Goal: Obtain resource: Obtain resource

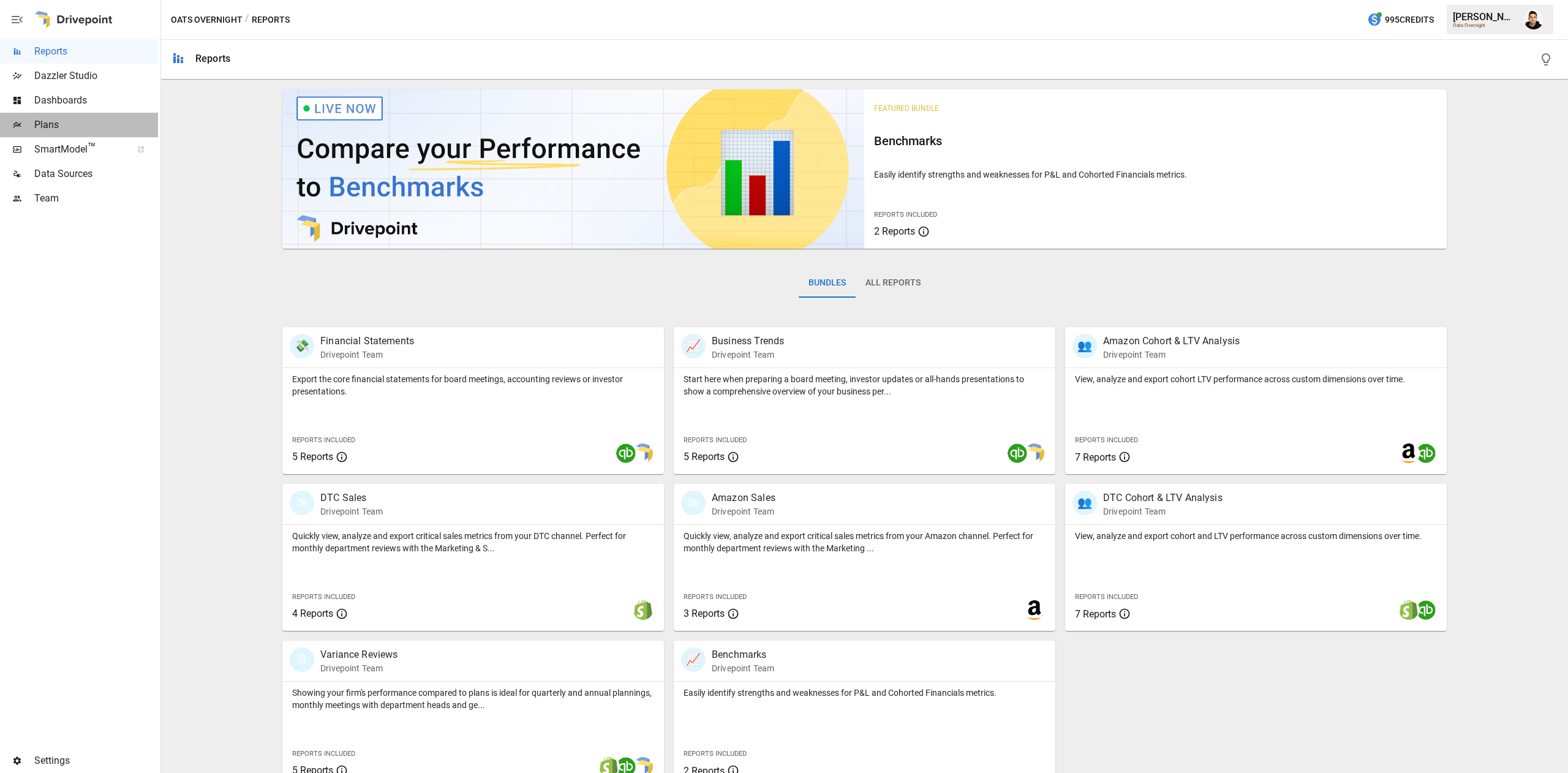
click at [94, 124] on span "Plans" at bounding box center [96, 124] width 124 height 15
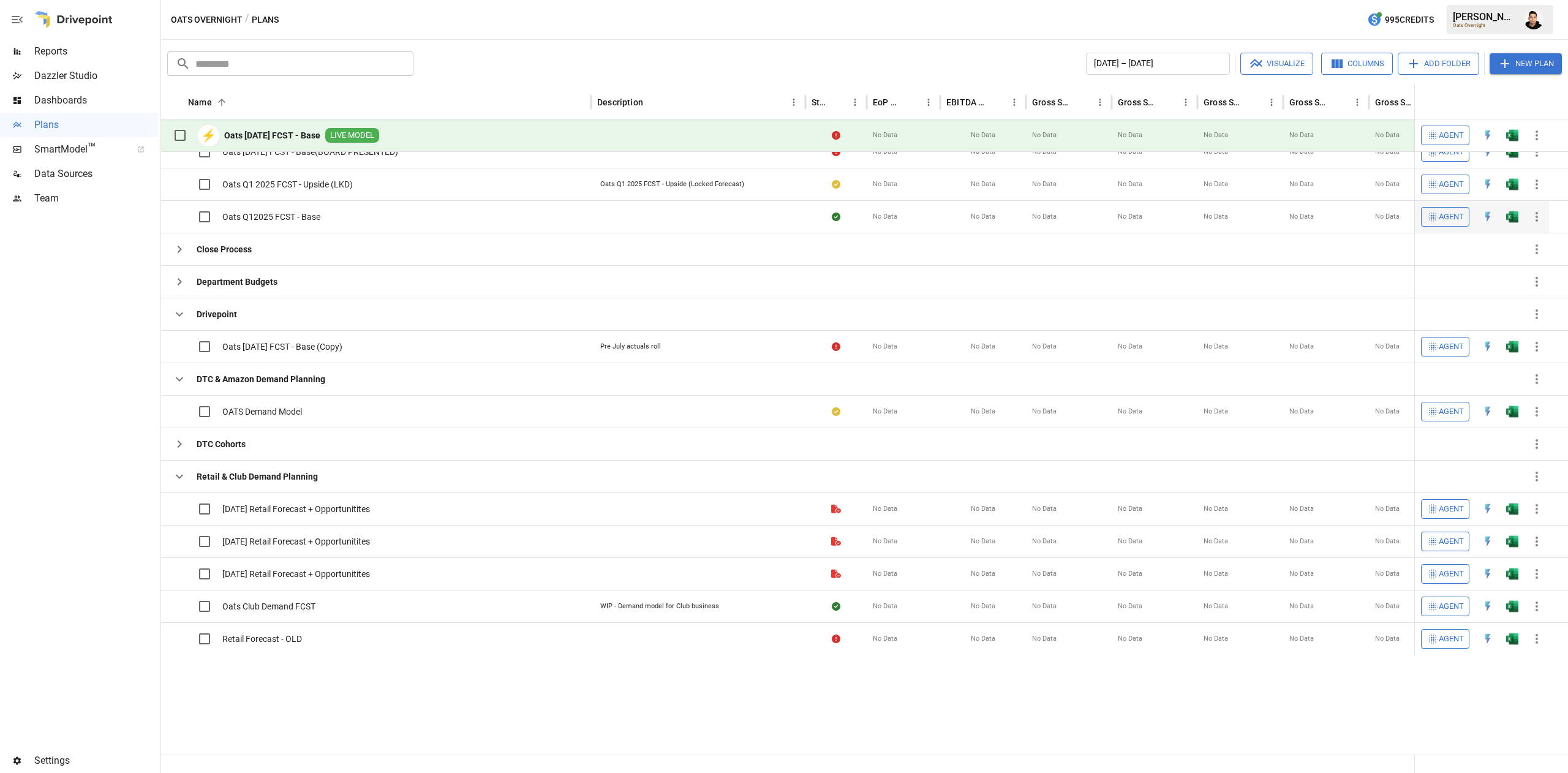
scroll to position [214, 0]
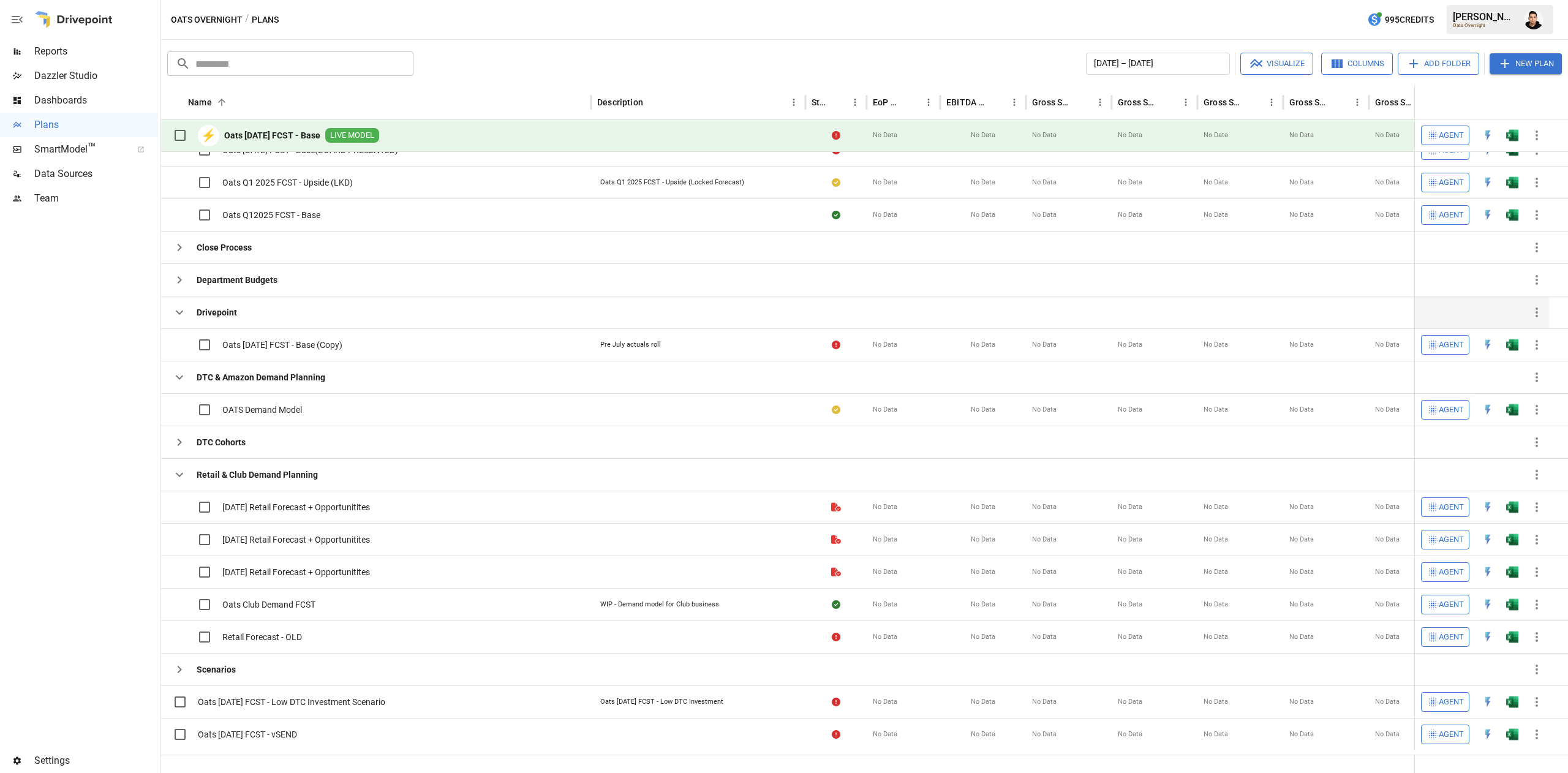
click at [180, 303] on button "button" at bounding box center [179, 312] width 24 height 24
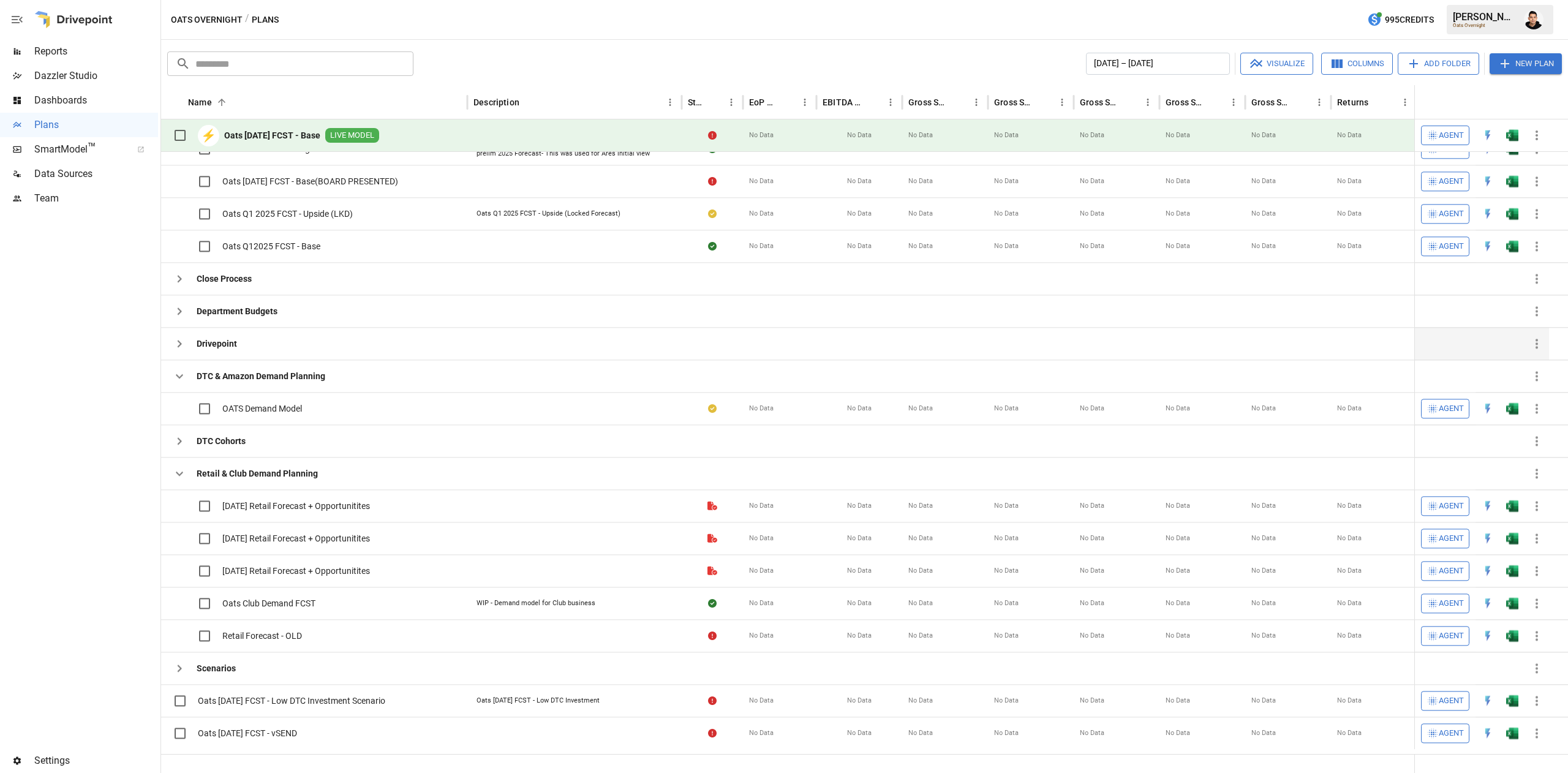
scroll to position [142, 0]
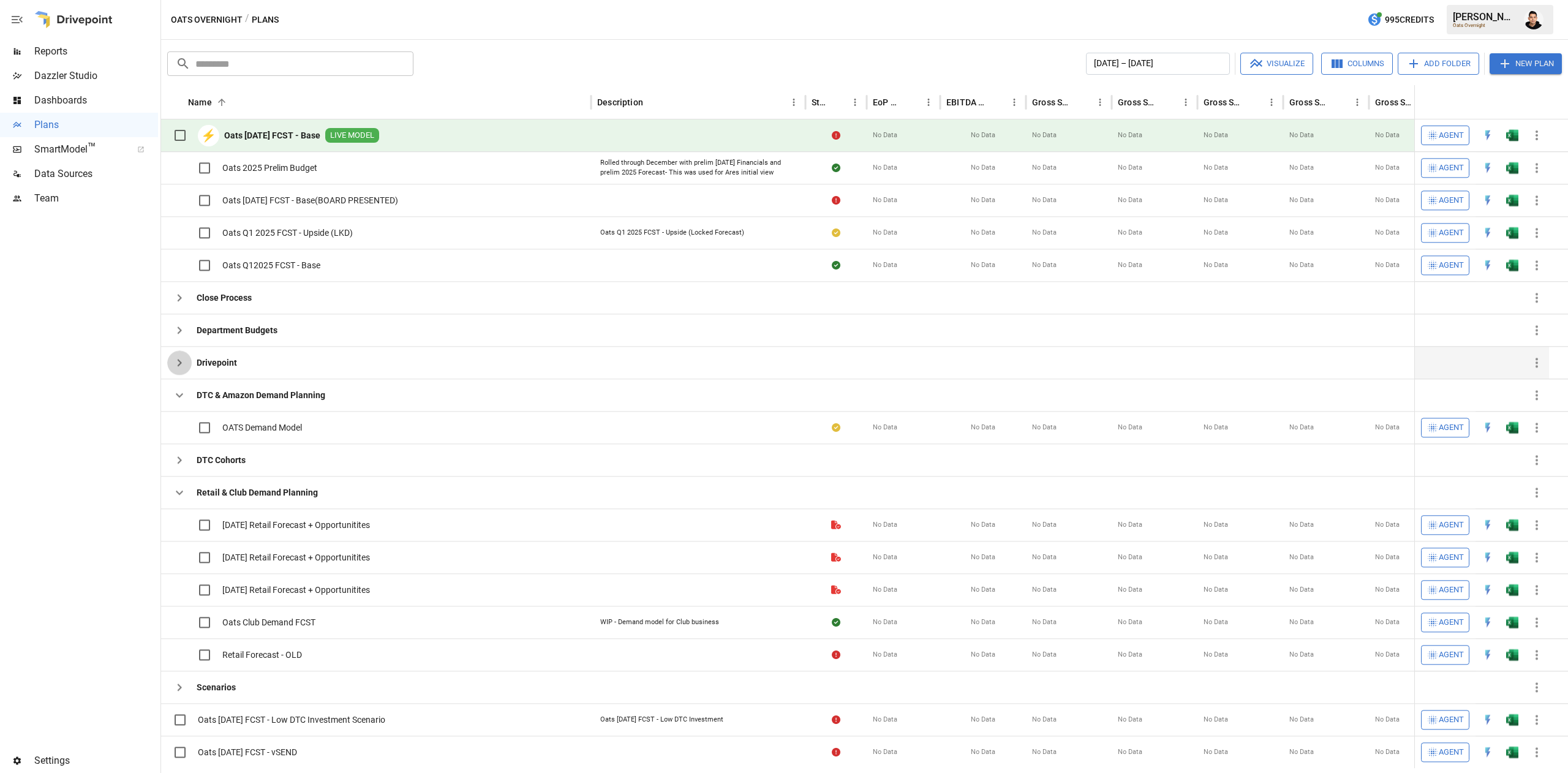
click at [179, 353] on button "button" at bounding box center [179, 362] width 24 height 24
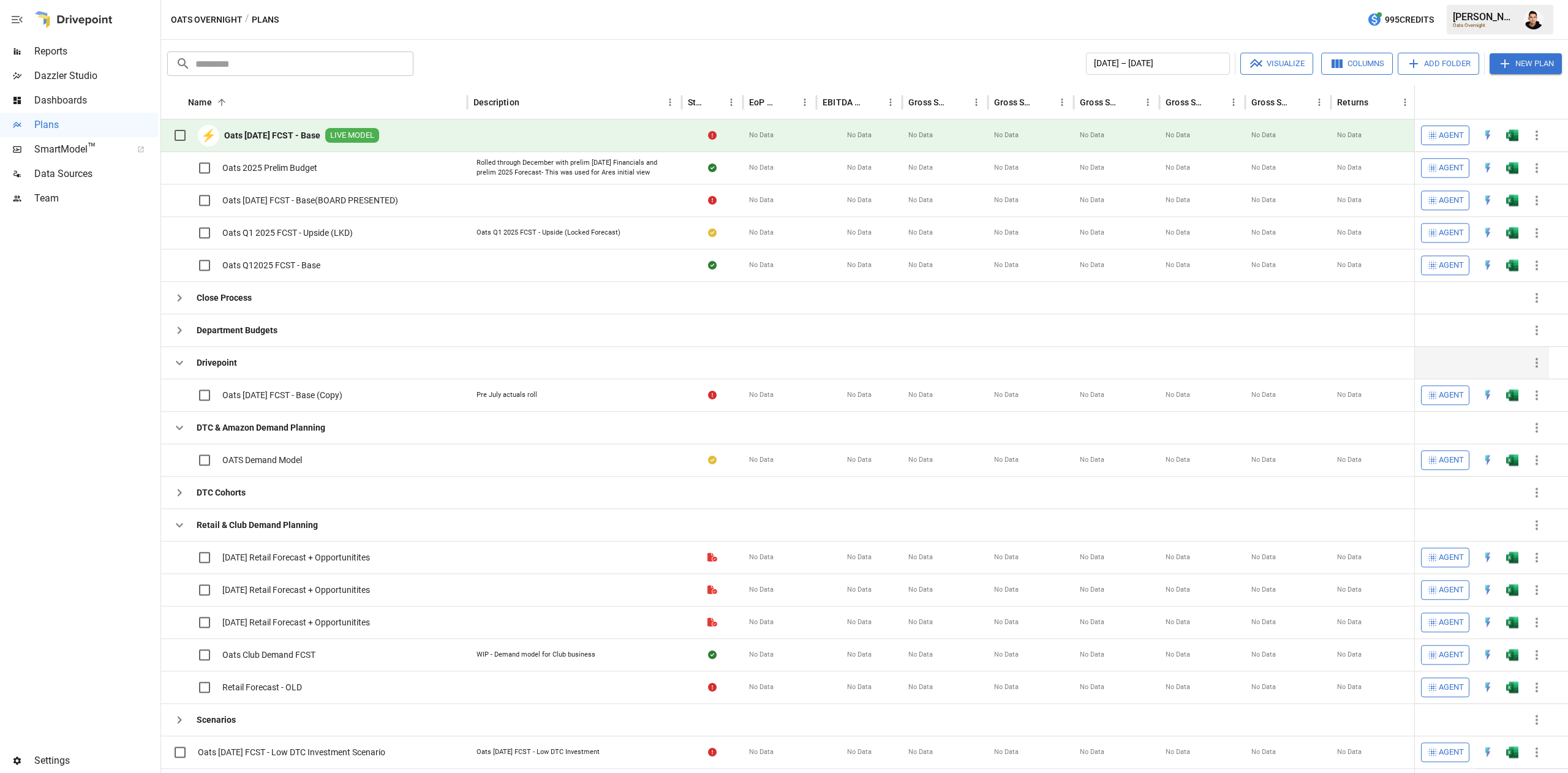
click at [185, 359] on icon "button" at bounding box center [179, 362] width 15 height 15
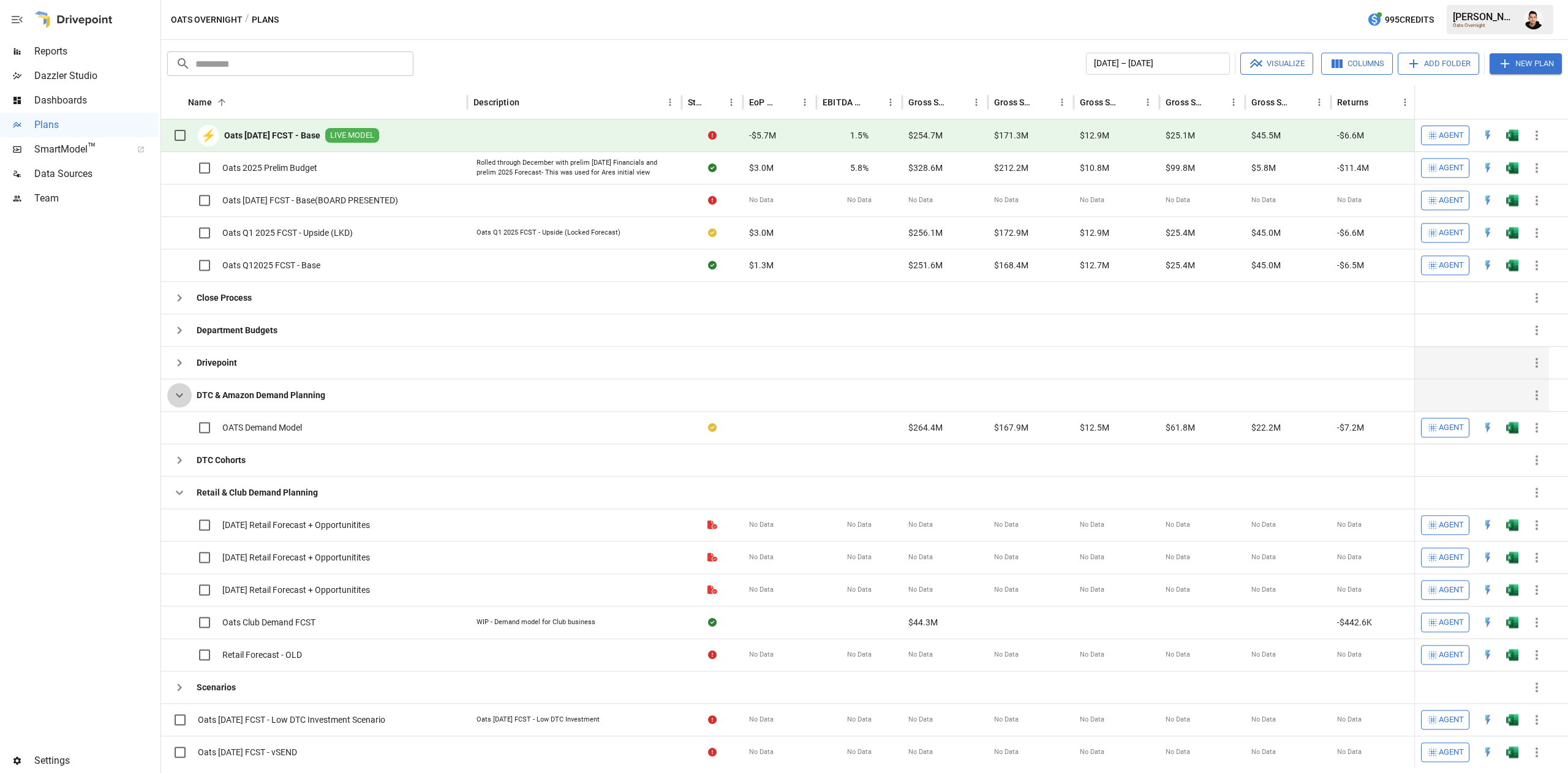
click at [179, 398] on icon "button" at bounding box center [179, 395] width 8 height 4
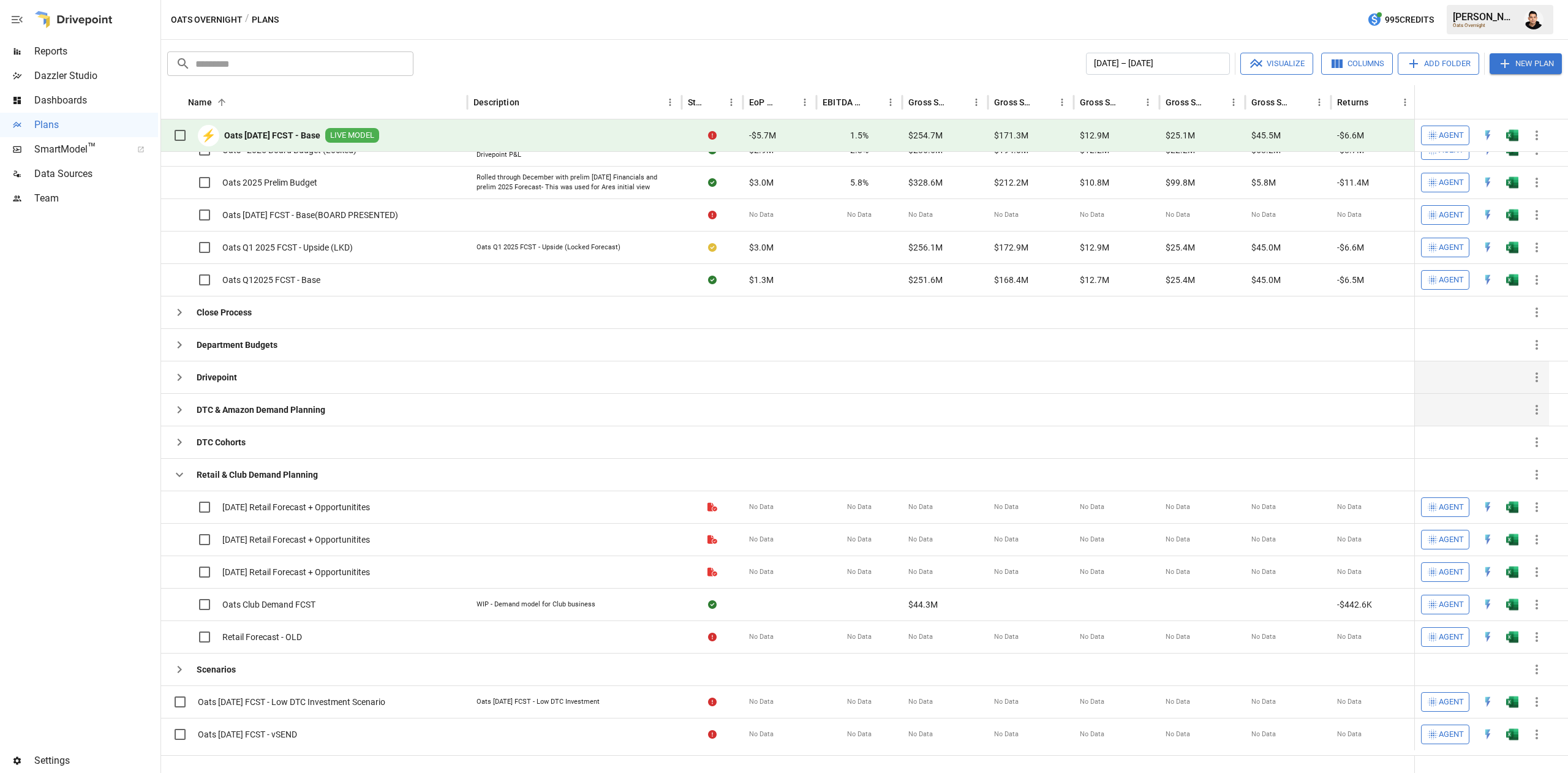
scroll to position [131, 0]
click at [184, 472] on icon "button" at bounding box center [179, 474] width 15 height 15
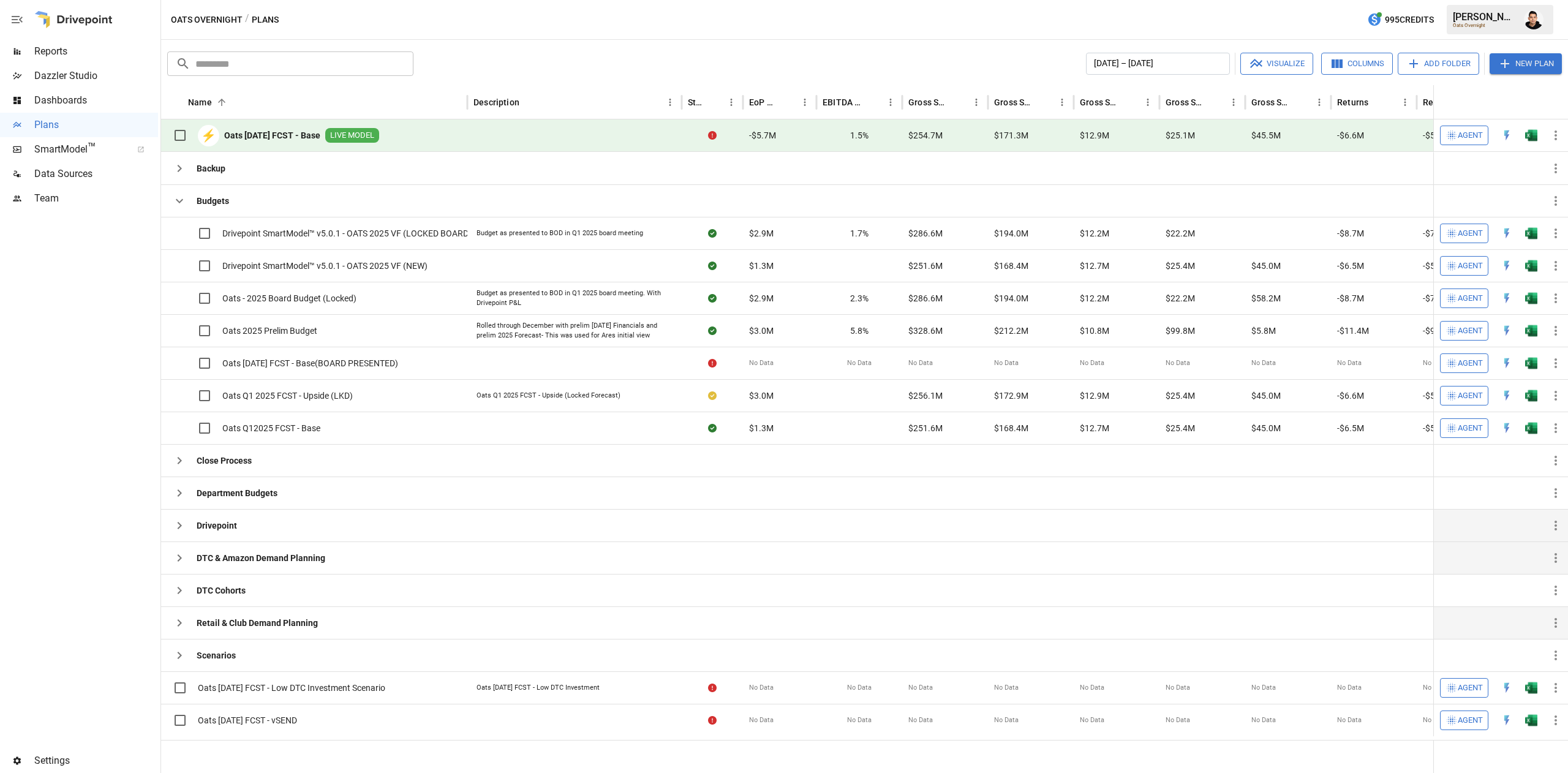
scroll to position [0, 0]
click at [180, 209] on button "button" at bounding box center [179, 201] width 24 height 24
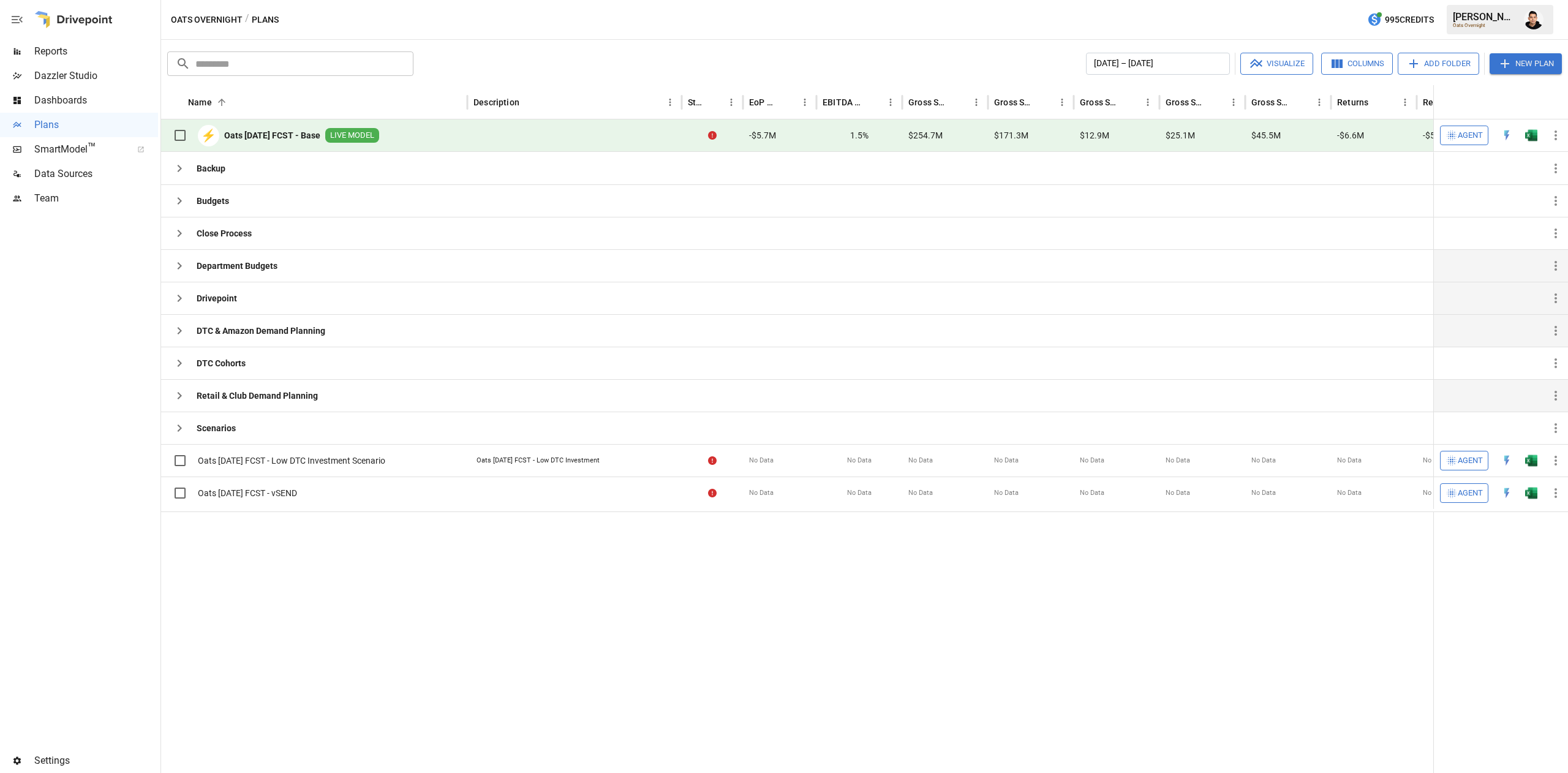
click at [182, 270] on icon "button" at bounding box center [179, 266] width 15 height 15
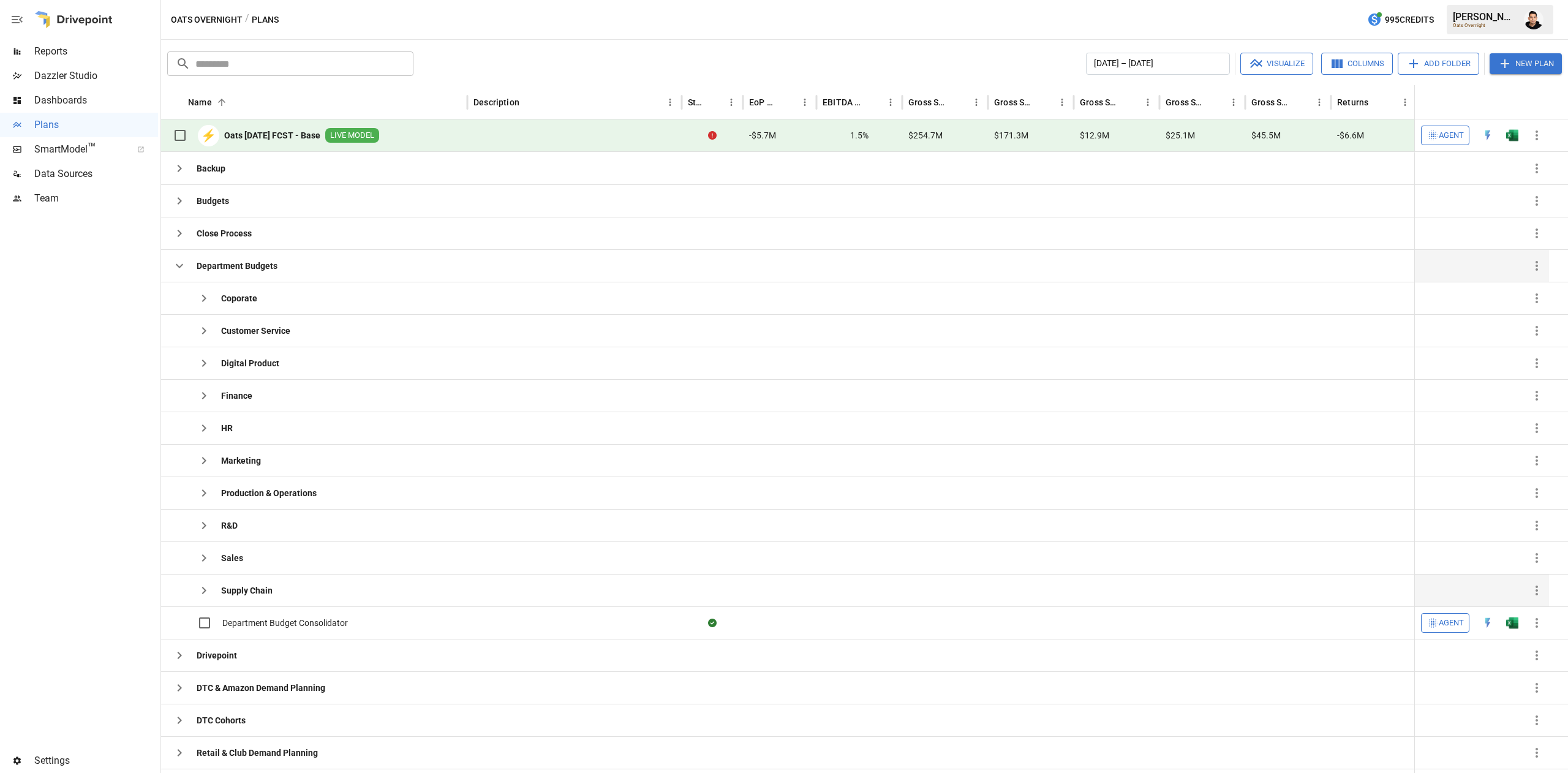
click at [207, 595] on icon "button" at bounding box center [203, 590] width 15 height 15
click at [1521, 622] on button "button" at bounding box center [1512, 623] width 39 height 19
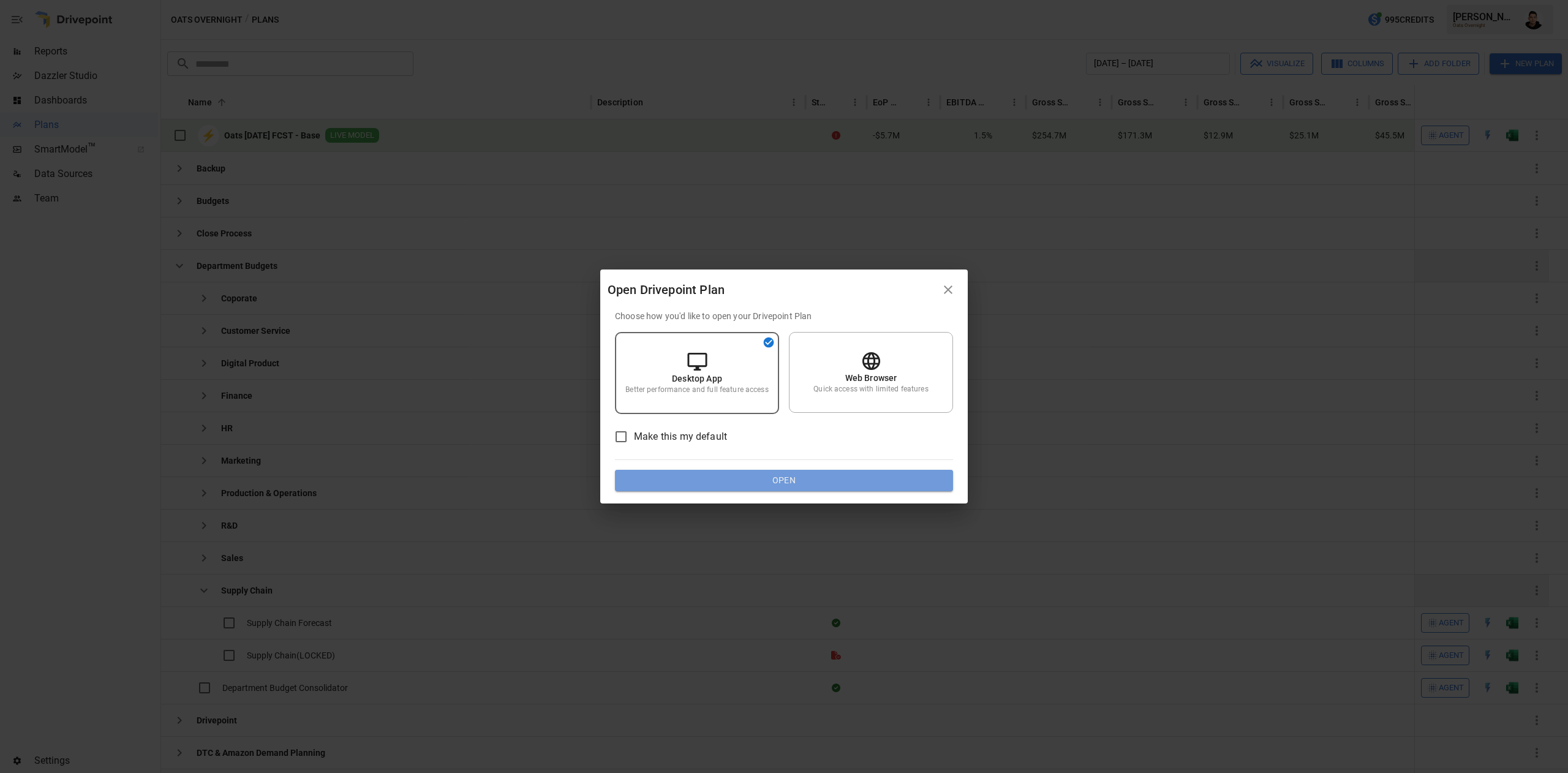
click at [894, 481] on button "Open" at bounding box center [784, 481] width 338 height 22
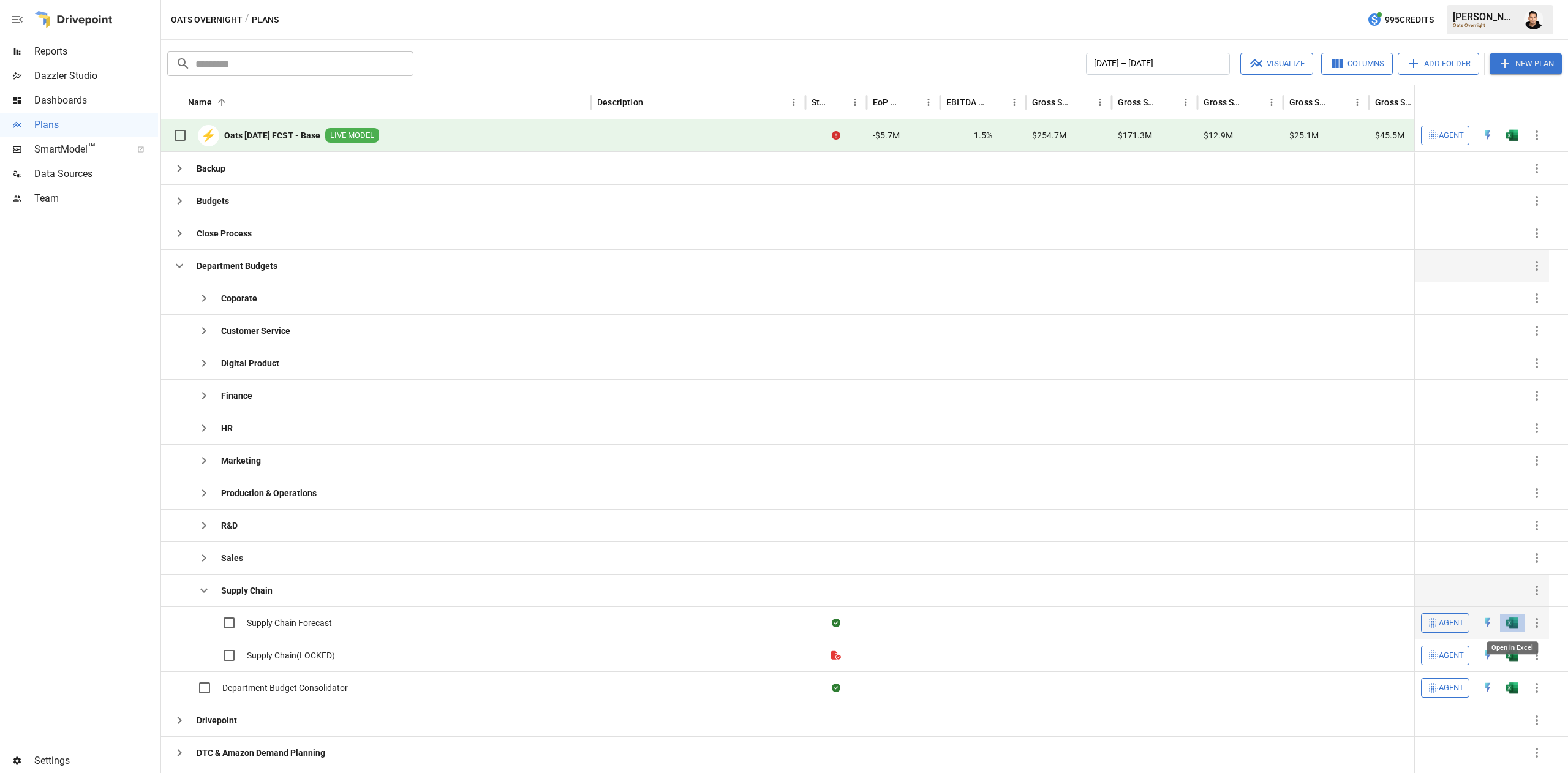
click at [1512, 624] on img "Open in Excel" at bounding box center [1512, 623] width 12 height 12
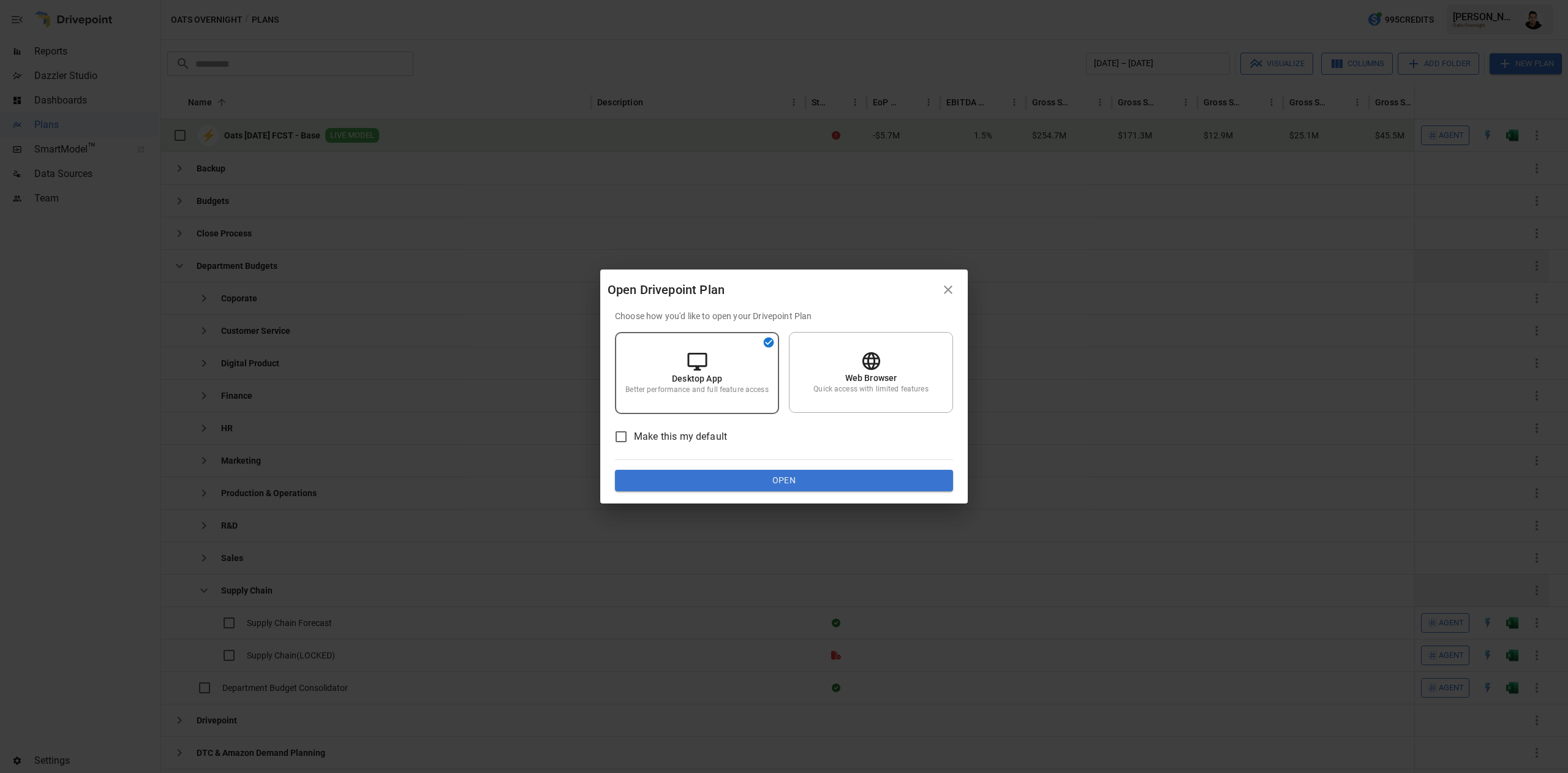
click at [804, 492] on div "Choose how you'd like to open your Drivepoint Plan Desktop App Better performan…" at bounding box center [784, 407] width 368 height 194
click at [826, 476] on button "Open" at bounding box center [784, 481] width 338 height 22
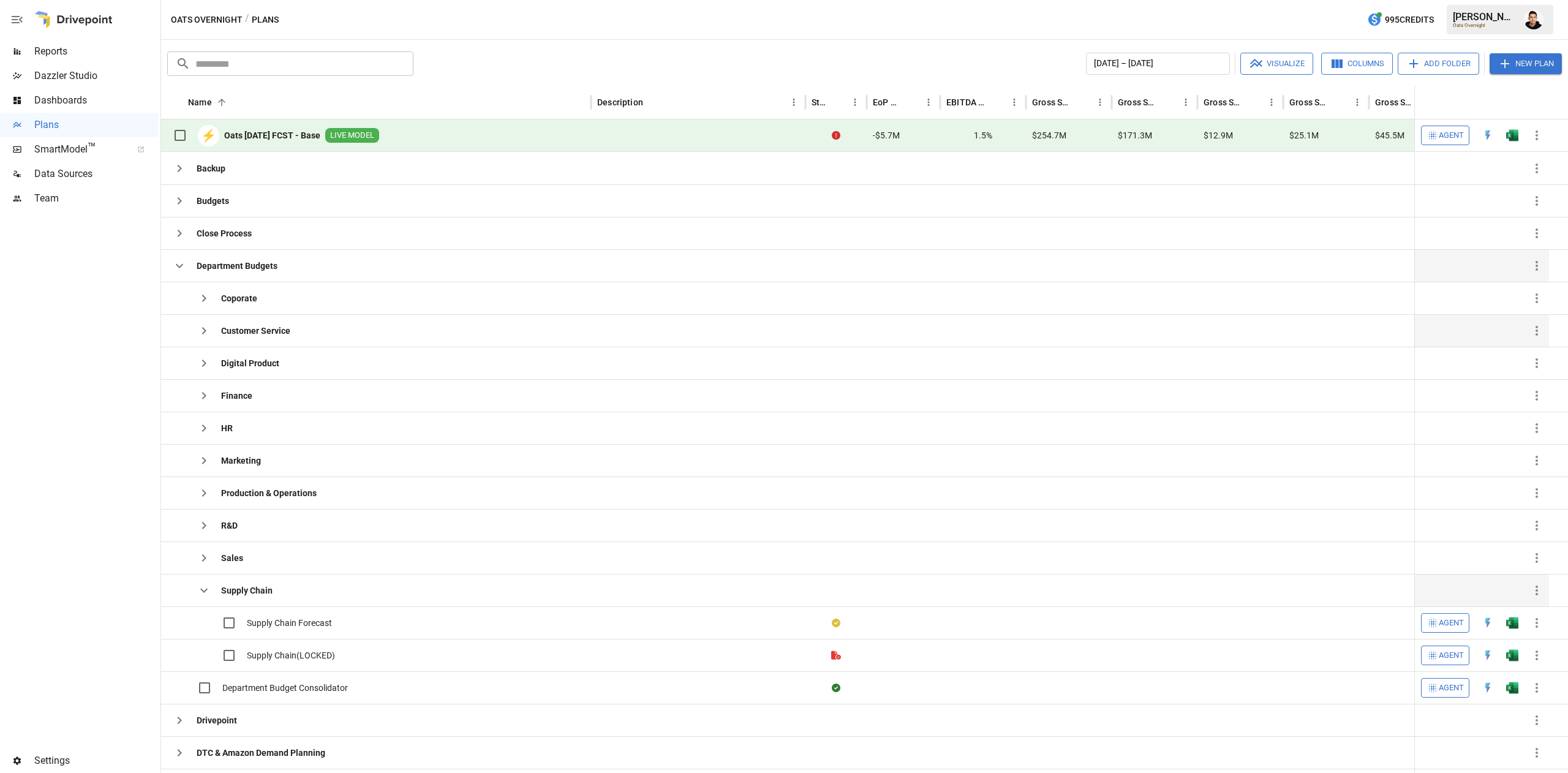
click at [197, 330] on icon "button" at bounding box center [203, 330] width 15 height 15
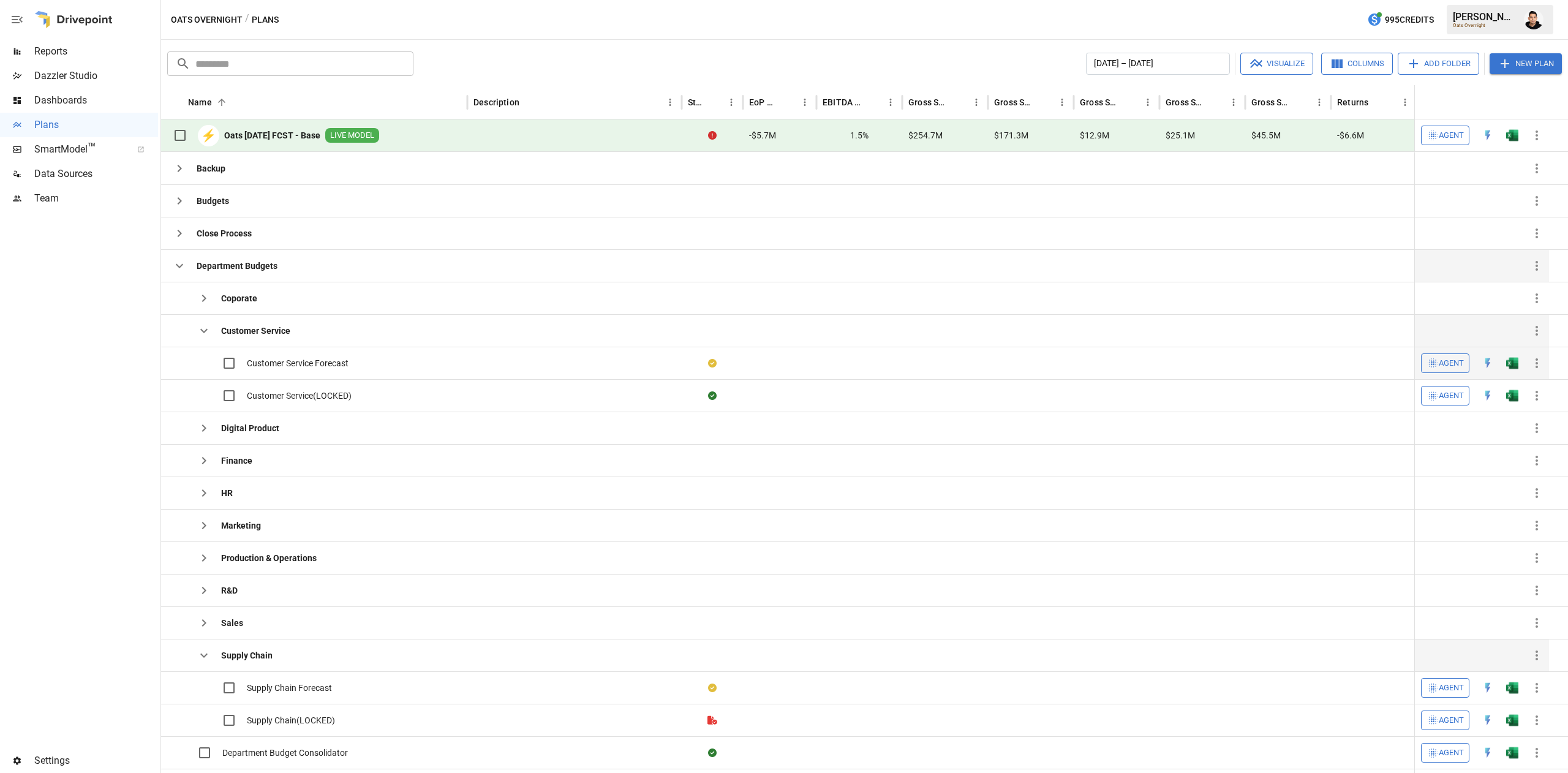
click at [1512, 364] on img "Open in Excel" at bounding box center [1512, 364] width 12 height 12
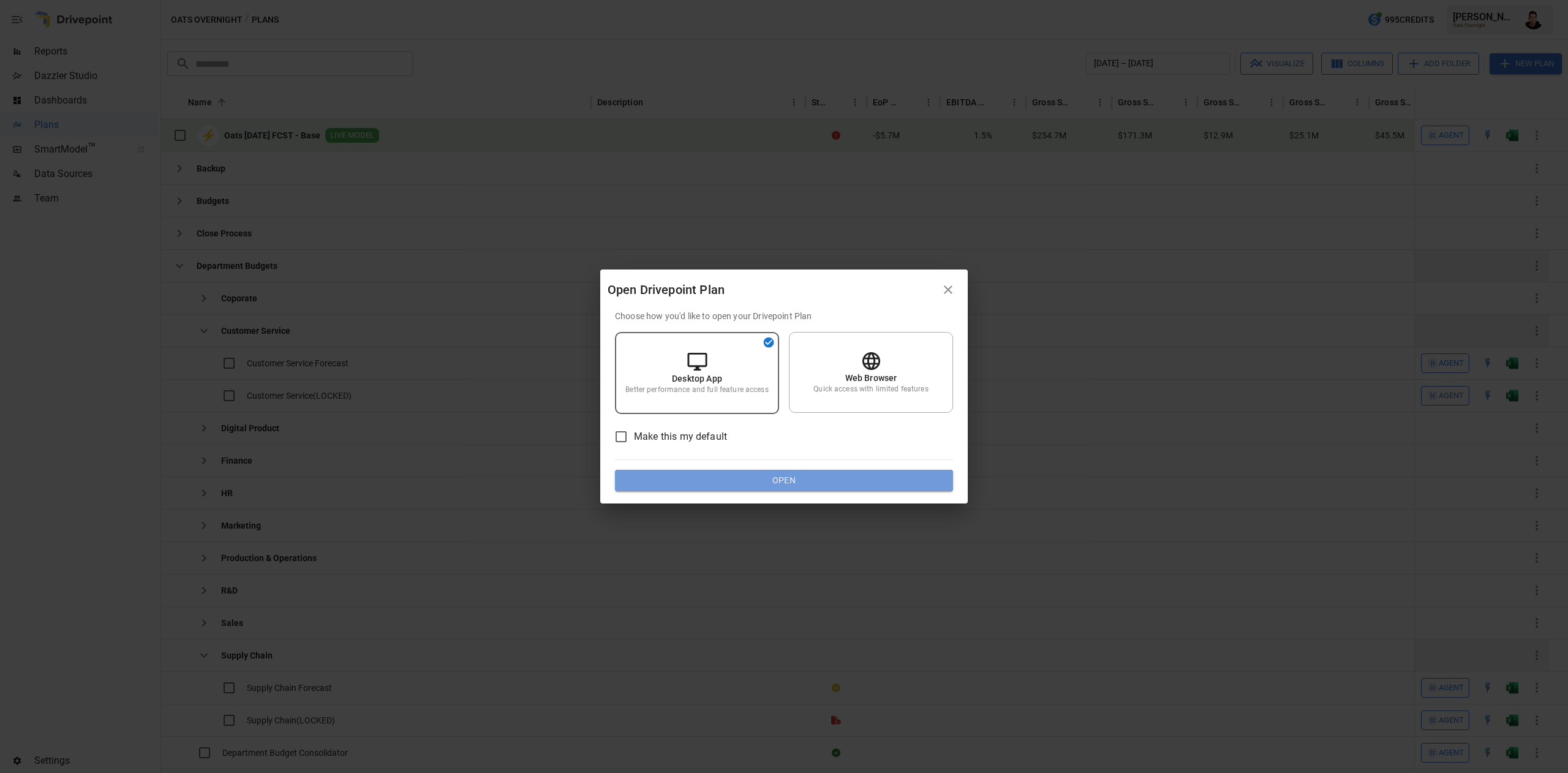
click at [809, 479] on button "Open" at bounding box center [784, 481] width 338 height 22
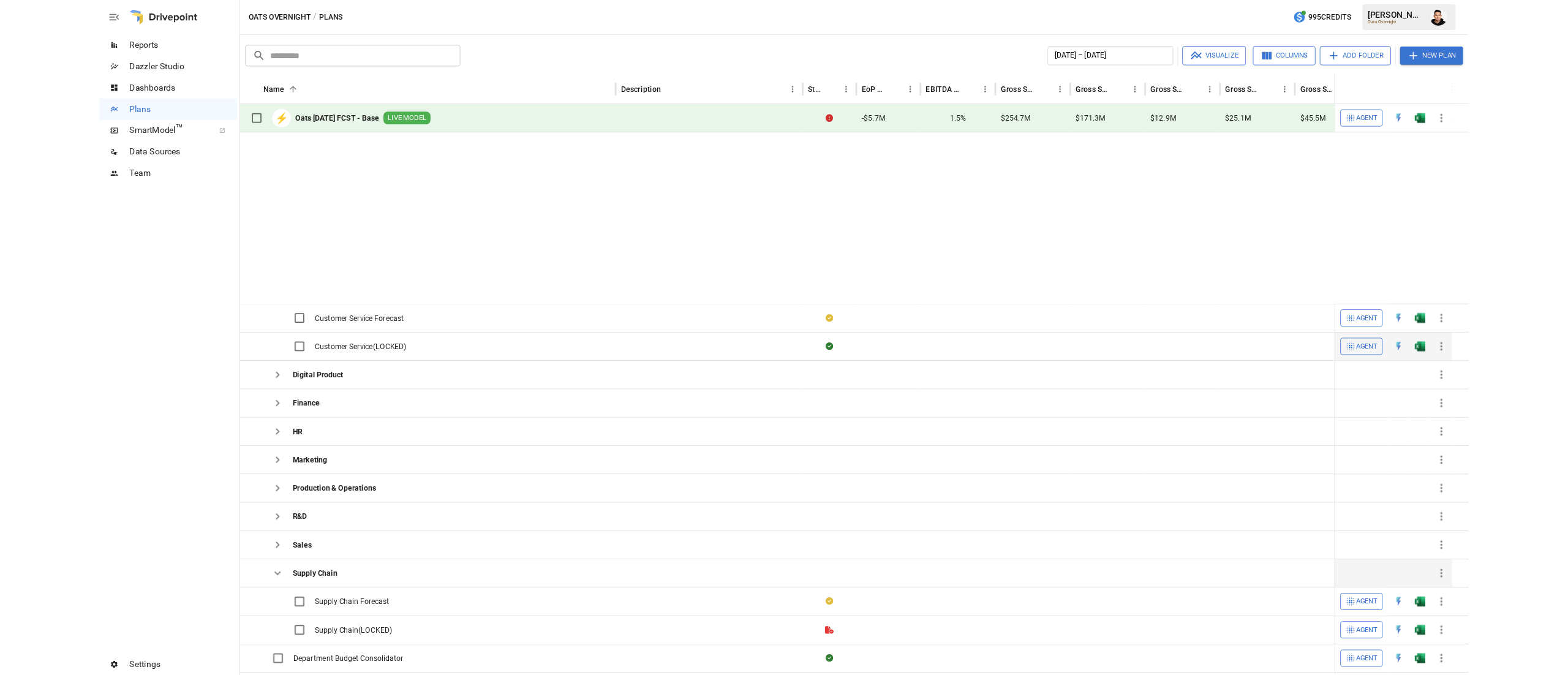
scroll to position [200, 0]
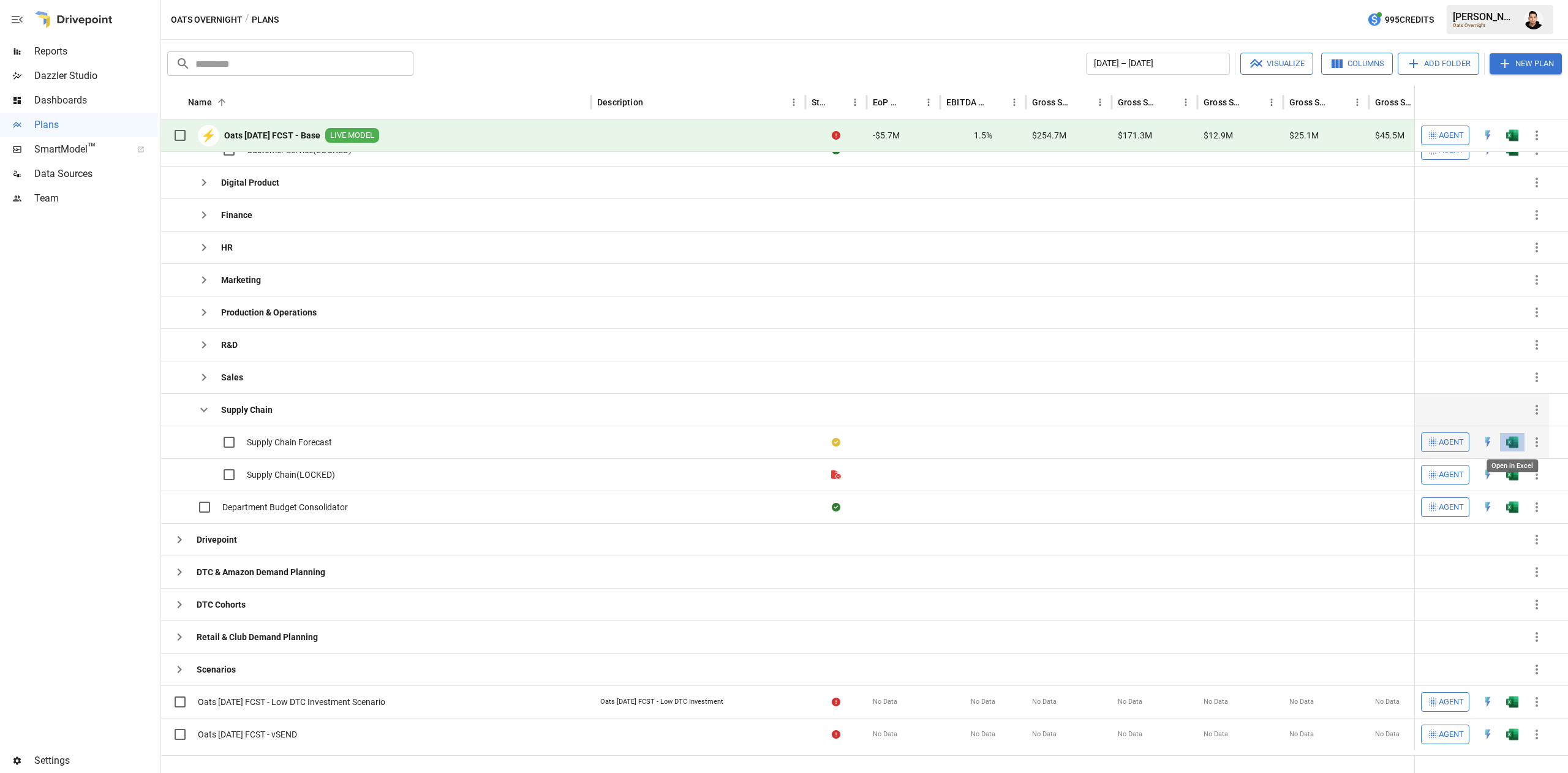
click at [1517, 124] on img "Open in Excel" at bounding box center [1512, 118] width 12 height 12
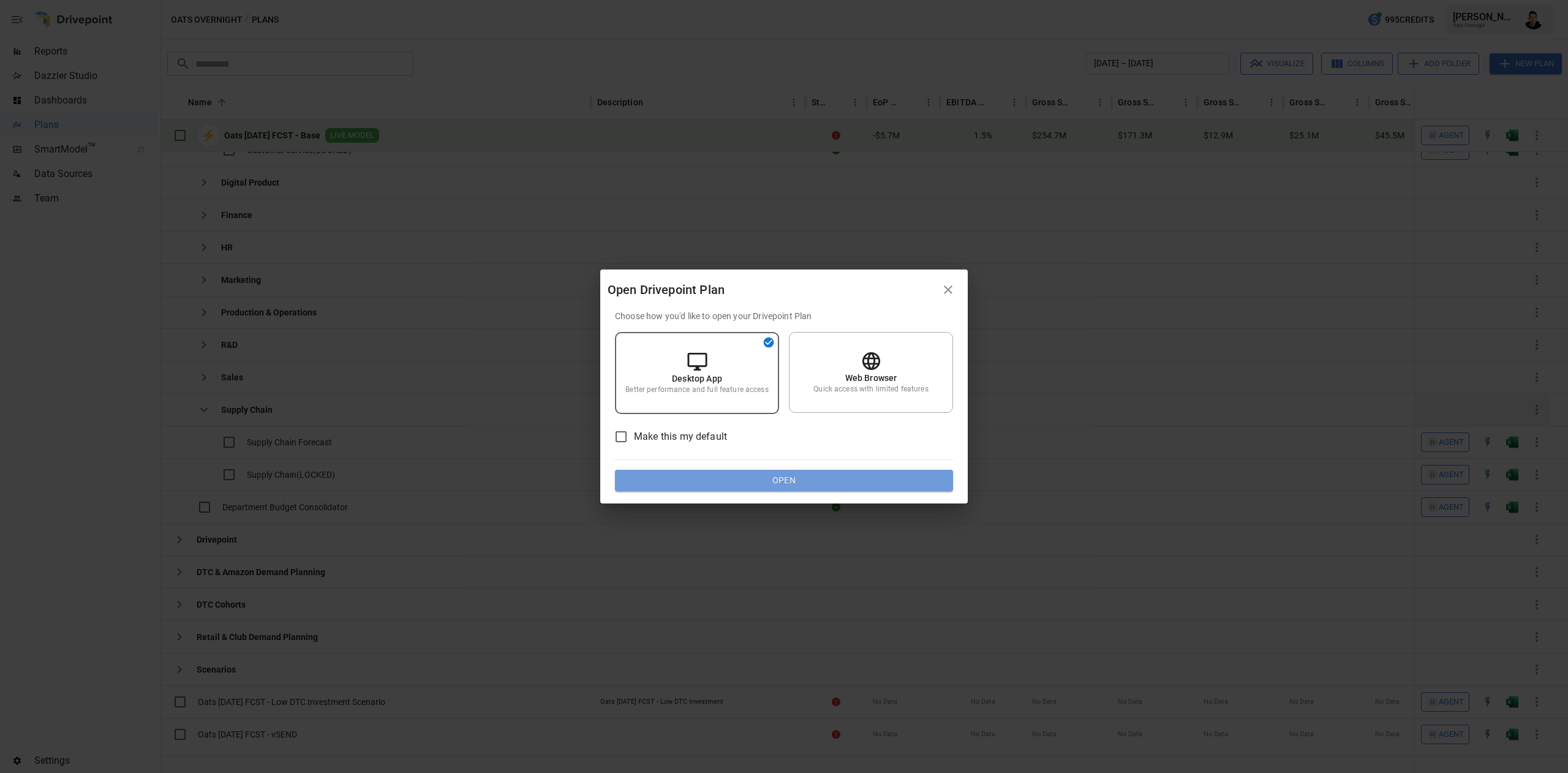
click at [796, 474] on button "Open" at bounding box center [784, 481] width 338 height 22
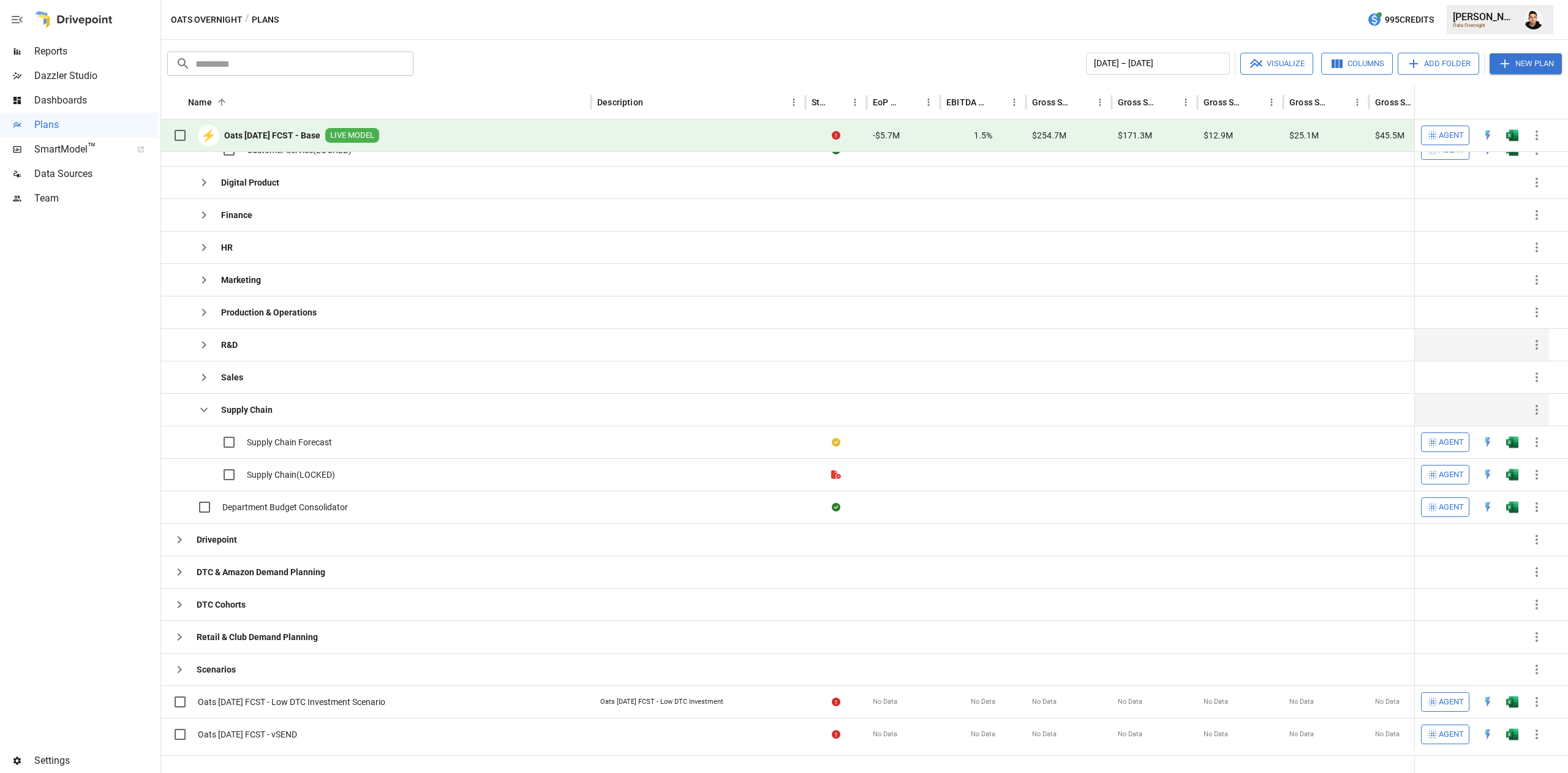
click at [196, 349] on icon "button" at bounding box center [203, 344] width 15 height 15
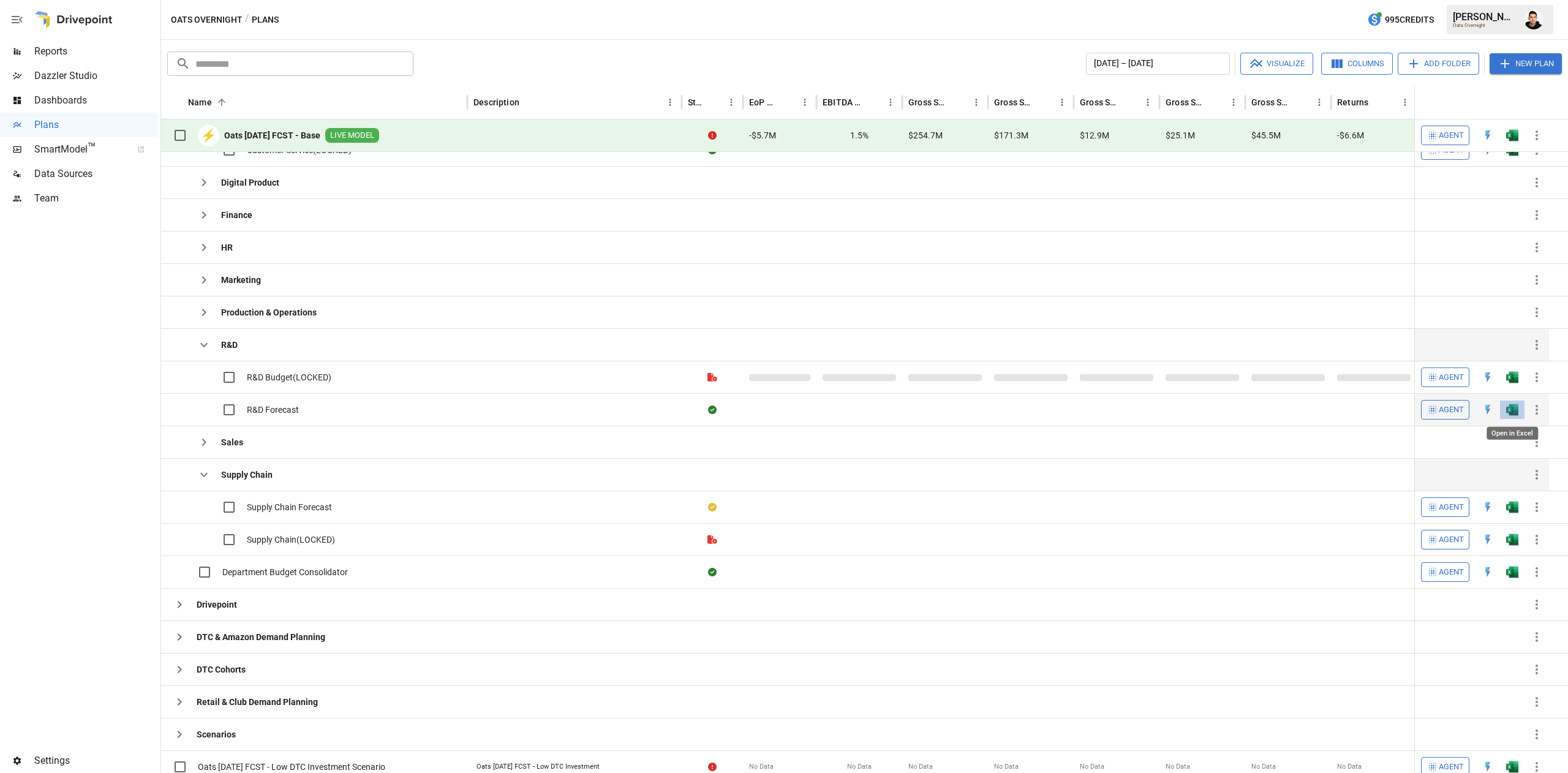
click at [1518, 124] on img "Open in Excel" at bounding box center [1512, 118] width 12 height 12
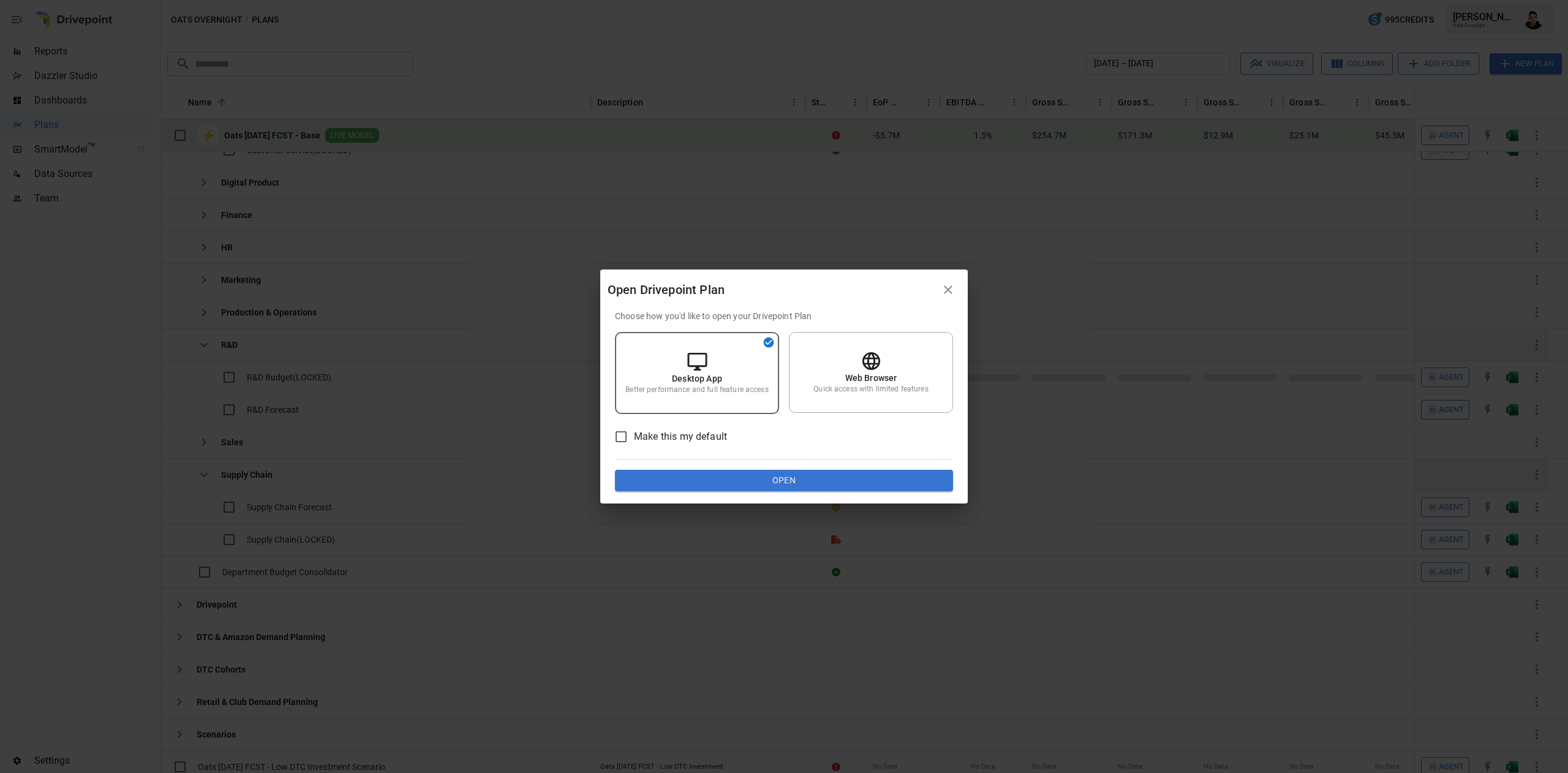
click at [915, 476] on button "Open" at bounding box center [784, 481] width 338 height 22
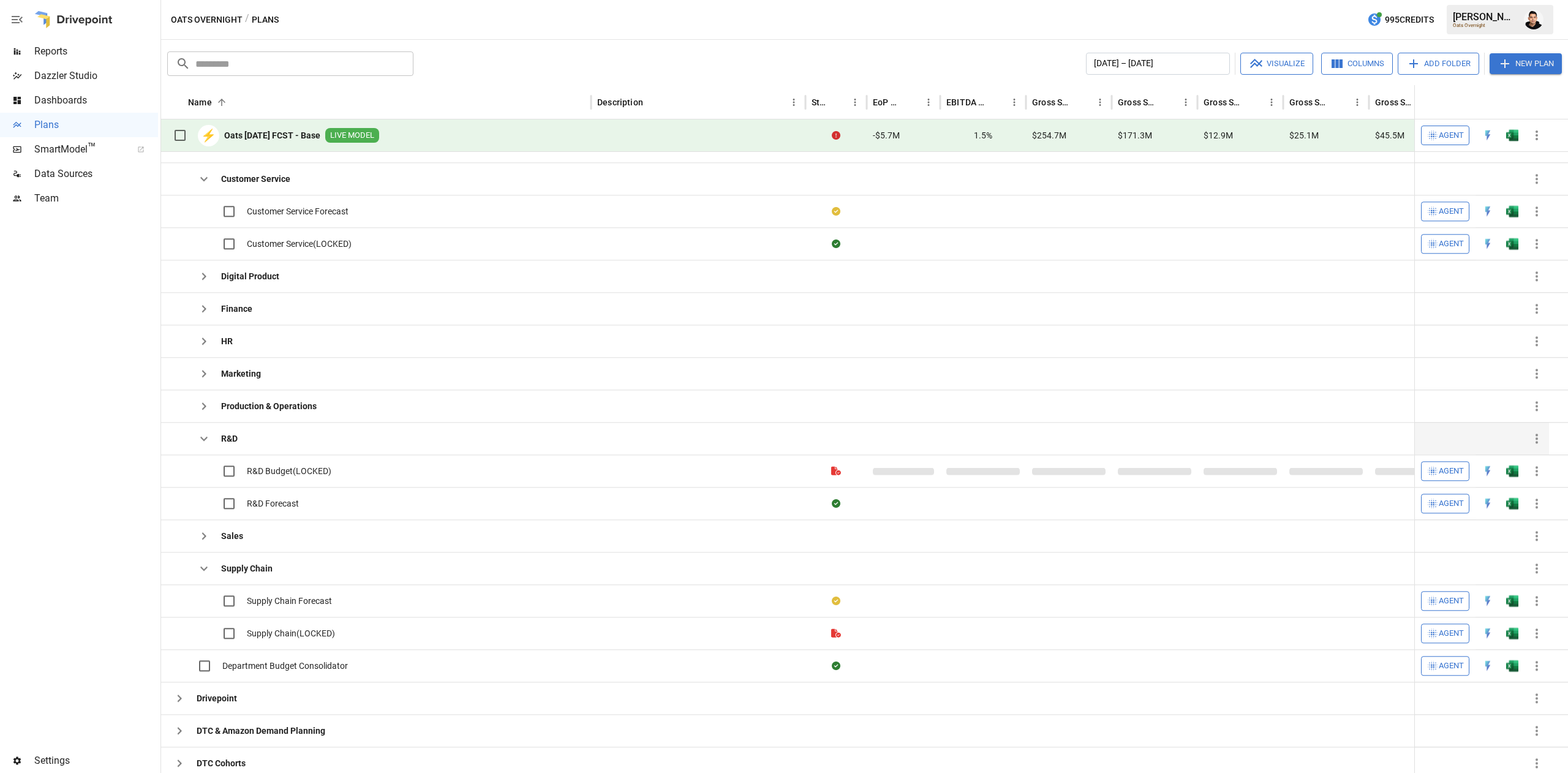
scroll to position [143, 0]
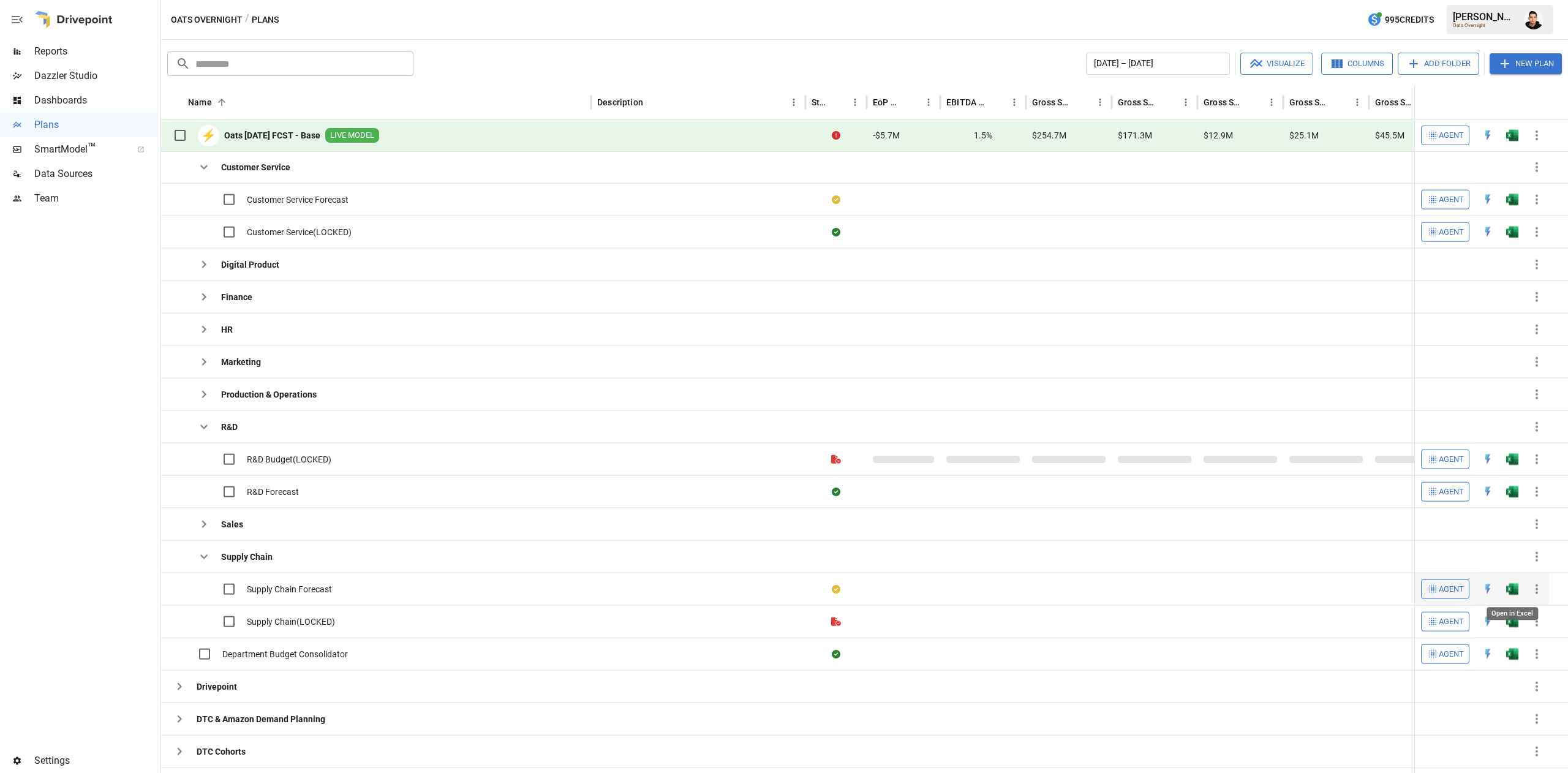
click at [1517, 206] on img "Open in Excel" at bounding box center [1512, 200] width 12 height 12
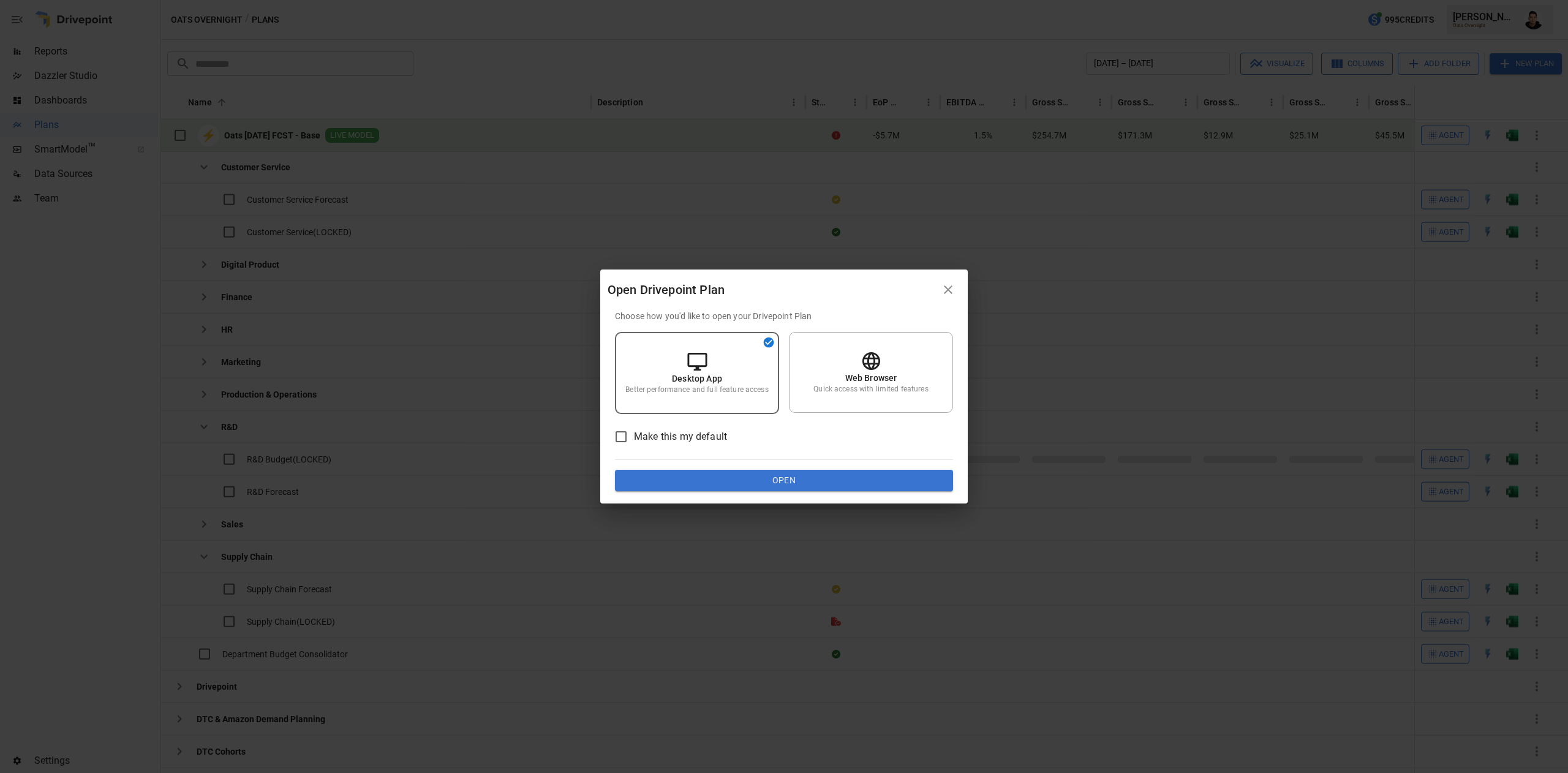
click at [864, 490] on button "Open" at bounding box center [784, 481] width 338 height 22
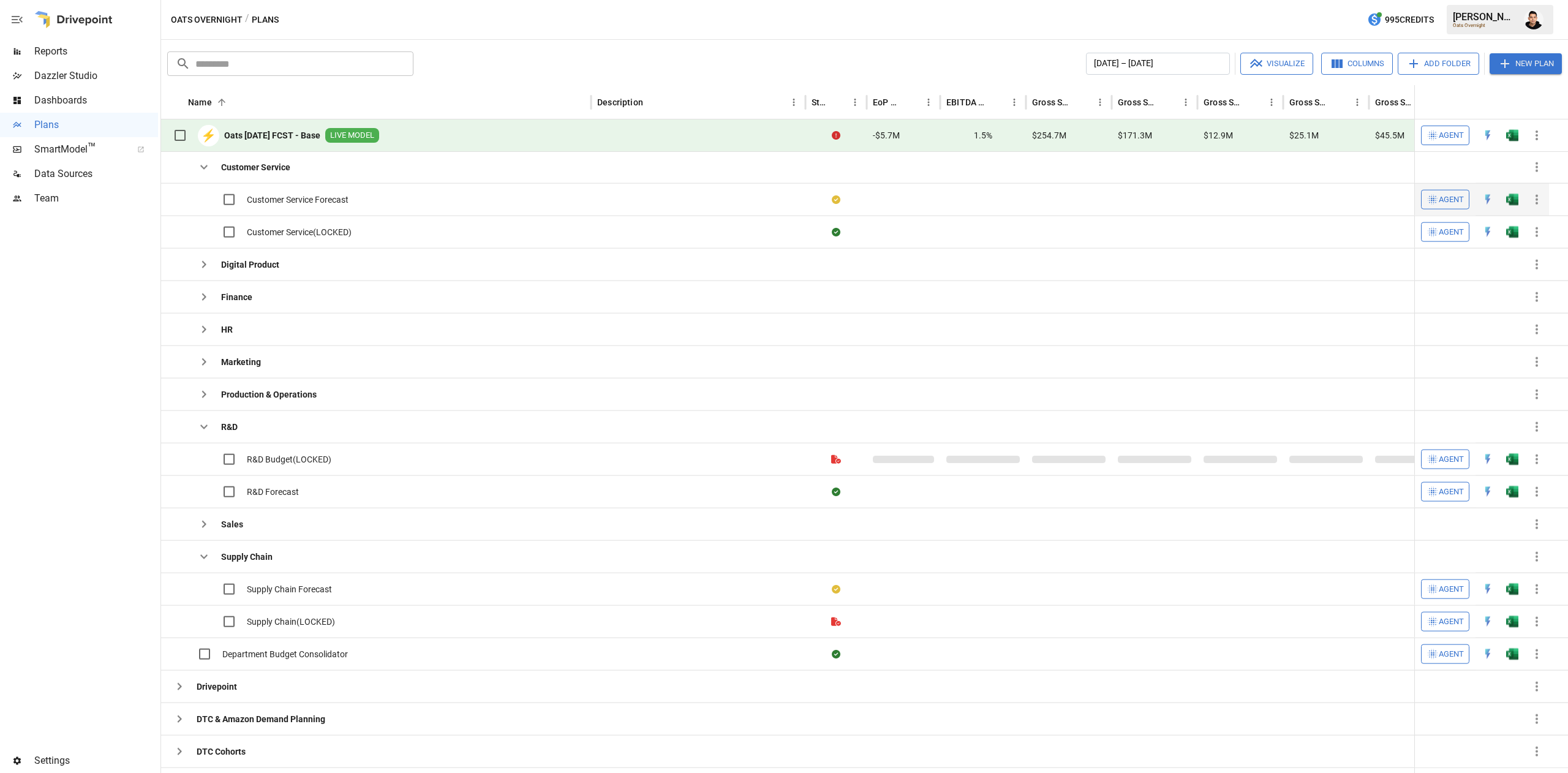
click at [1504, 194] on button "button" at bounding box center [1512, 199] width 39 height 19
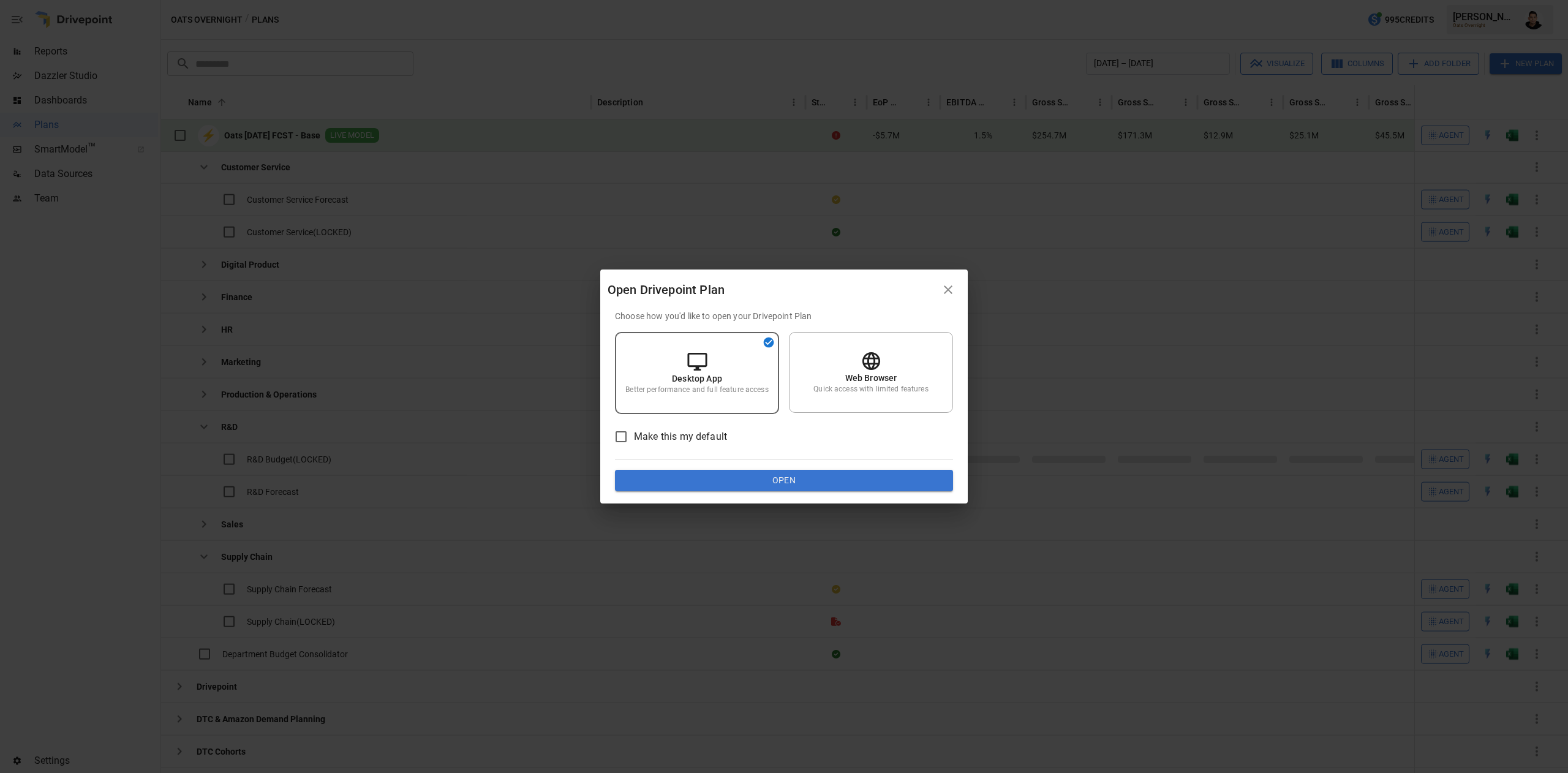
click at [810, 467] on div "Choose how you'd like to open your Drivepoint Plan Desktop App Better performan…" at bounding box center [784, 400] width 338 height 182
click at [796, 478] on button "Open" at bounding box center [784, 481] width 338 height 22
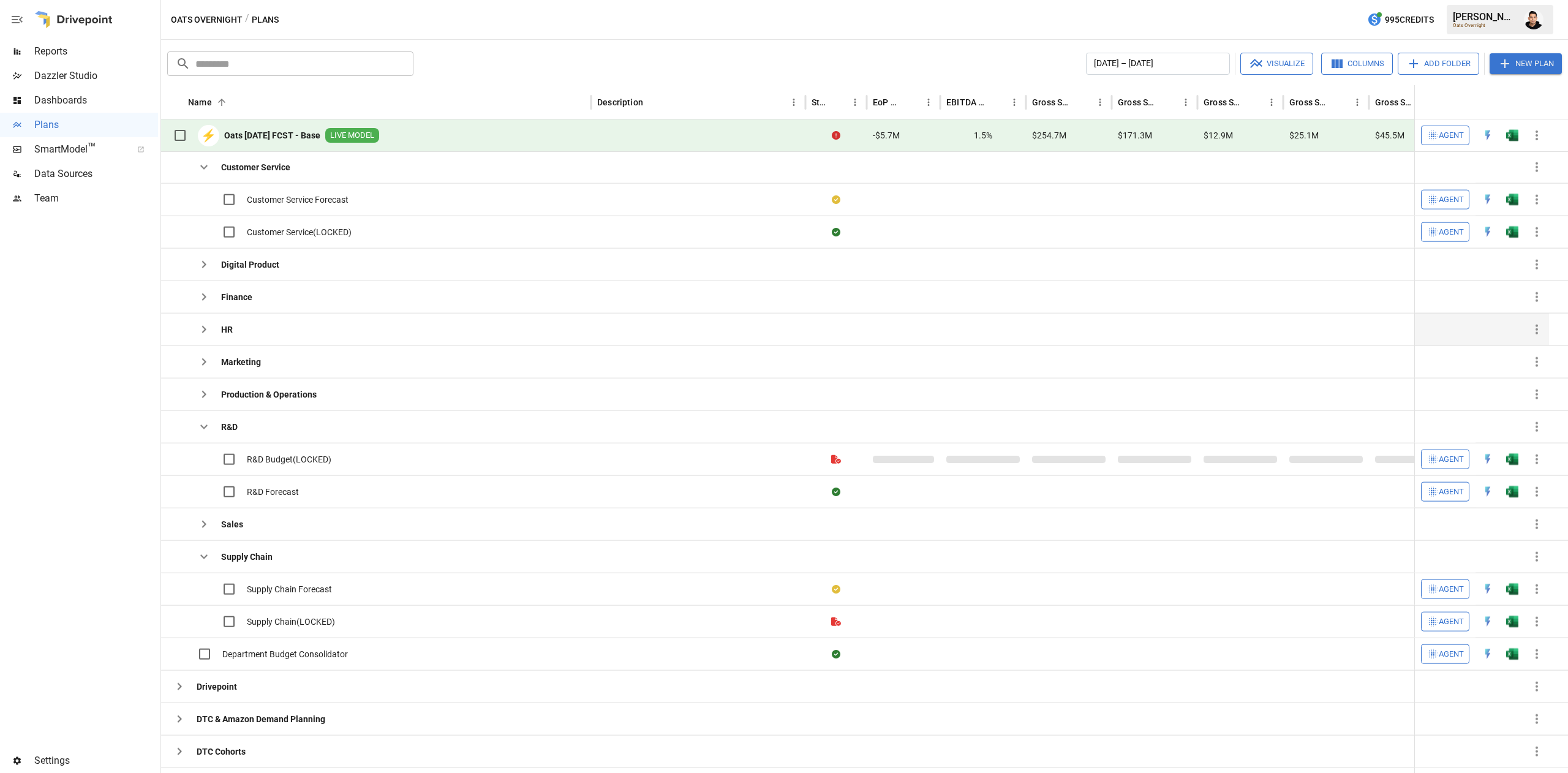
click at [204, 328] on icon "button" at bounding box center [203, 329] width 15 height 15
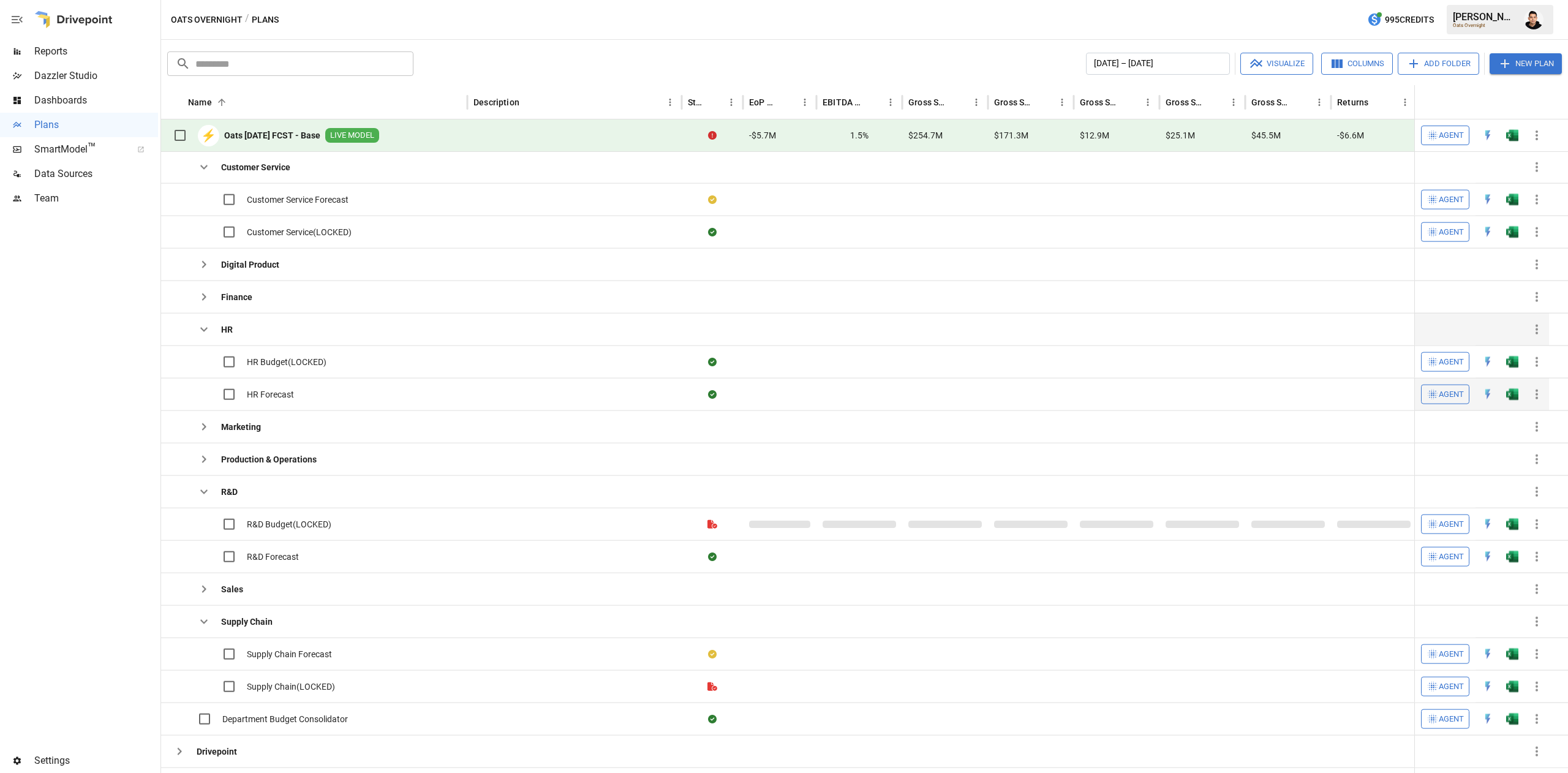
click at [1512, 206] on img "Open in Excel" at bounding box center [1512, 200] width 12 height 12
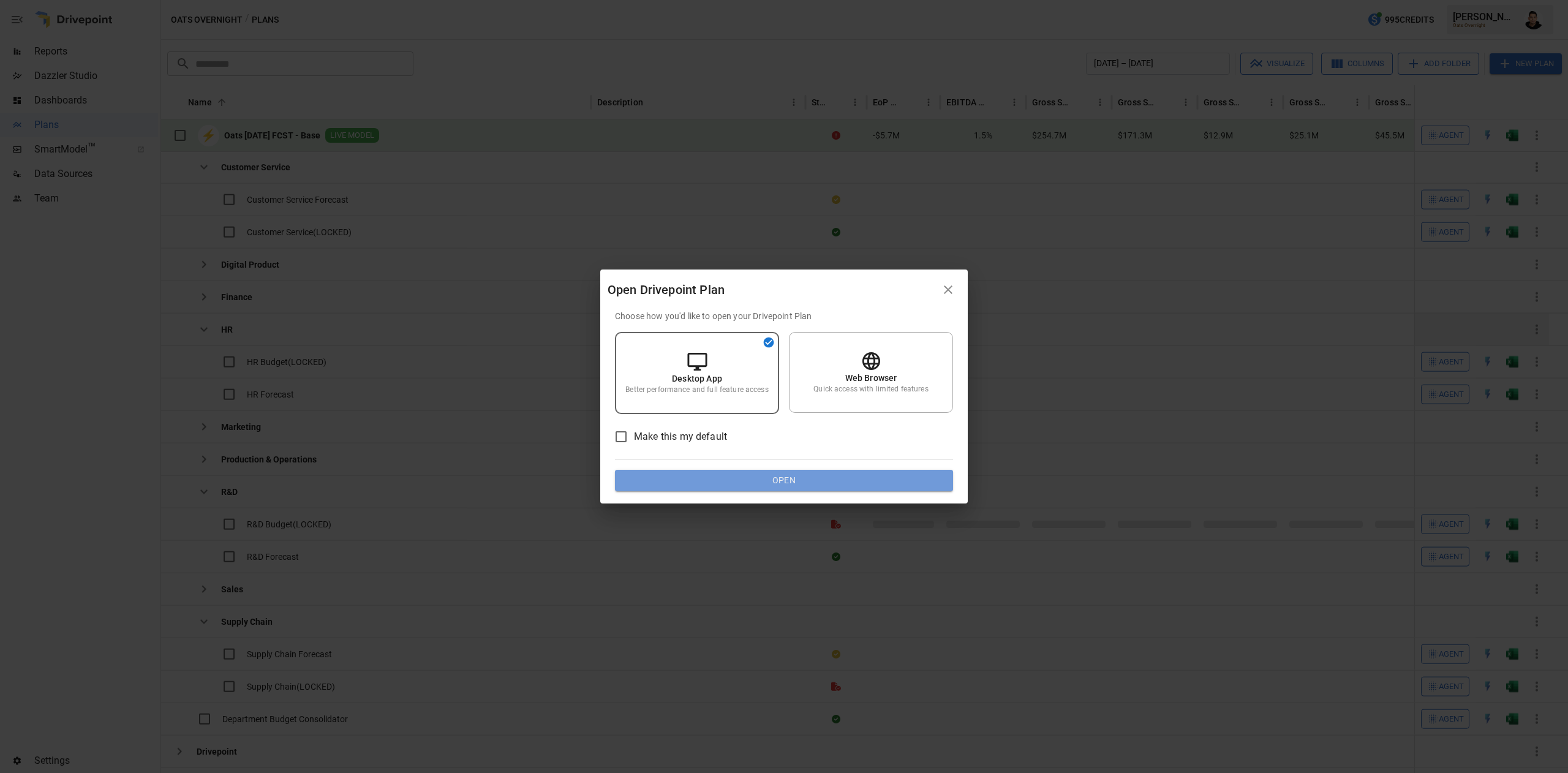
click at [841, 487] on button "Open" at bounding box center [784, 481] width 338 height 22
